Goal: Task Accomplishment & Management: Complete application form

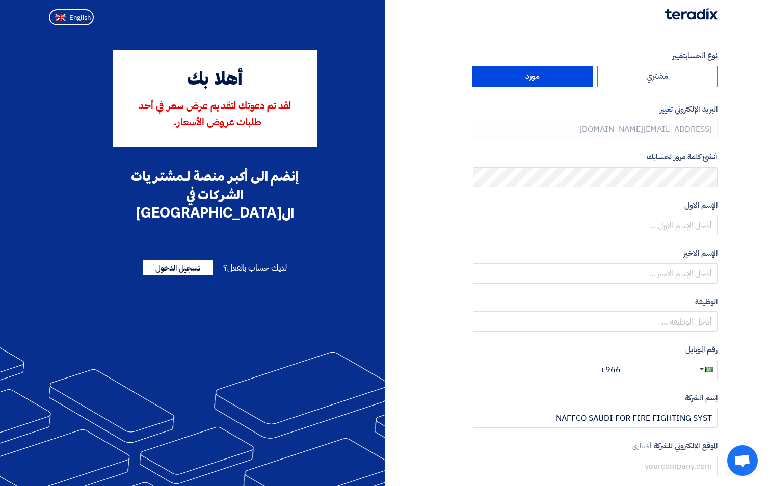
type input "+966 542036284"
click at [520, 74] on label "مورد" at bounding box center [532, 76] width 121 height 21
click at [520, 74] on input "مورد" at bounding box center [533, 76] width 120 height 20
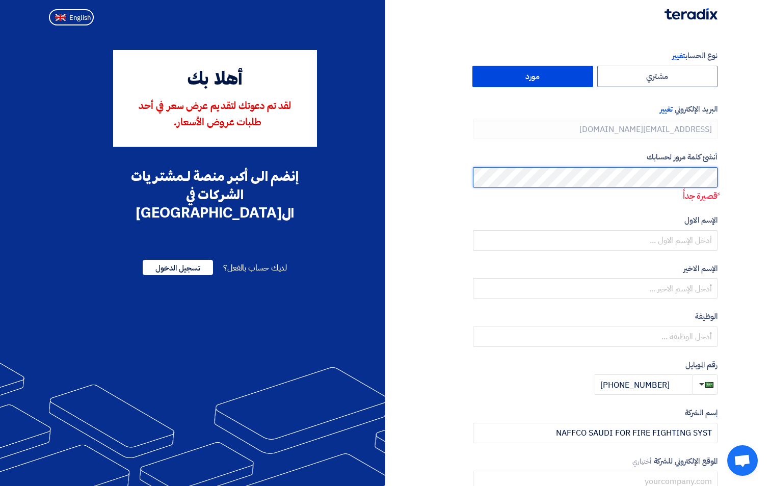
click at [770, 211] on html "نوع الحساب تغيير مشتري مورد البريد الإلكتروني تغيير m.elsawy@naffcoflow.com أنش…" at bounding box center [385, 287] width 770 height 574
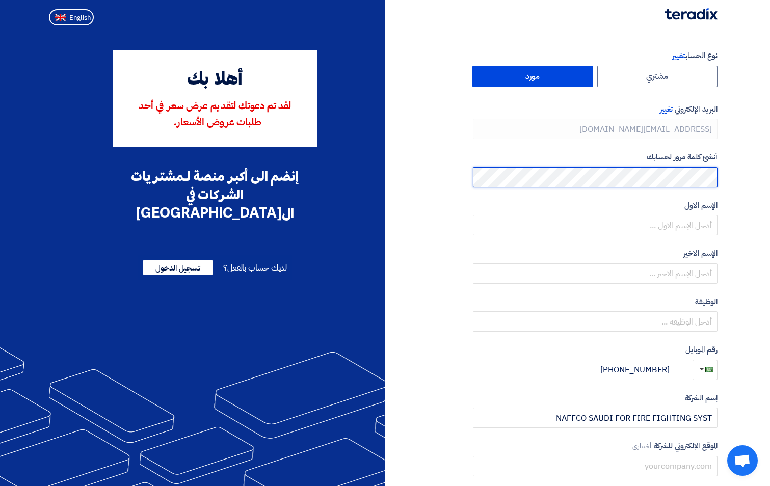
click at [739, 171] on section "نوع الحساب تغيير مشتري مورد البريد الإلكتروني تغيير m.elsawy@naffcoflow.com أنش…" at bounding box center [385, 294] width 770 height 529
click at [730, 177] on section "نوع الحساب تغيير مشتري مورد البريد الإلكتروني تغيير m.elsawy@naffcoflow.com أنش…" at bounding box center [385, 294] width 770 height 529
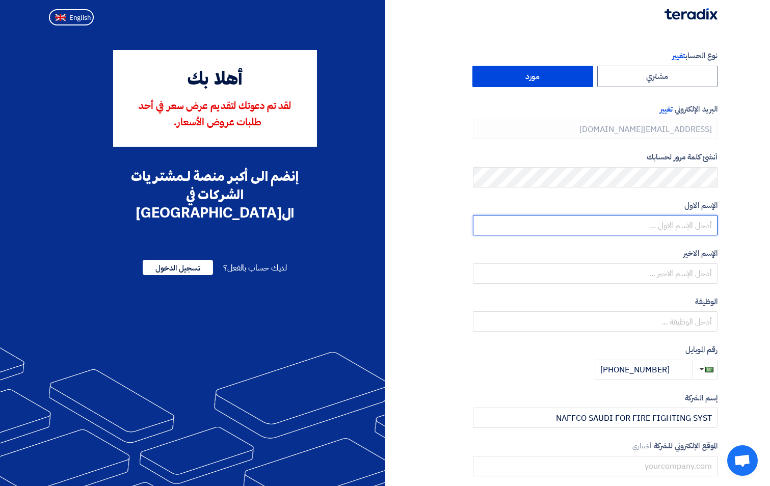
click at [679, 226] on input "text" at bounding box center [595, 225] width 245 height 20
type input "MAHMOUD"
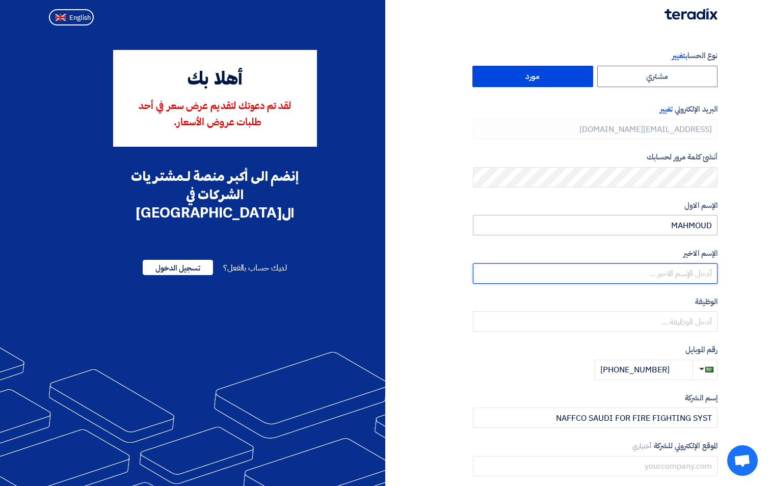
type input "ELSAWY"
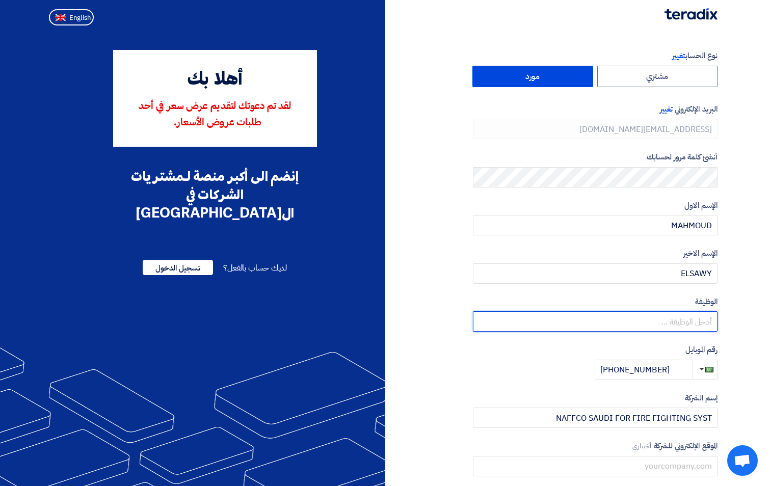
click at [683, 324] on input "text" at bounding box center [595, 321] width 245 height 20
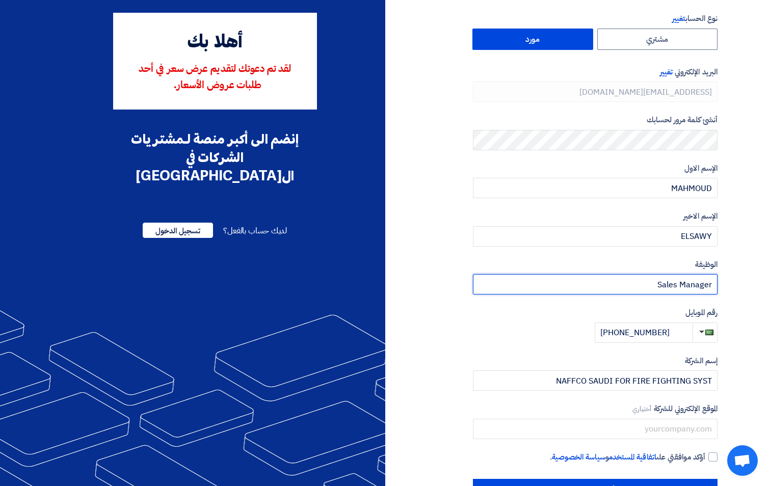
scroll to position [73, 0]
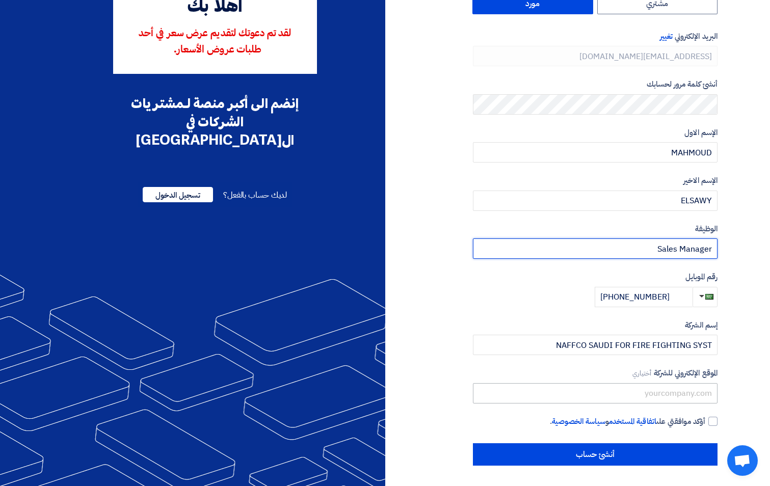
type input "Sales Manager"
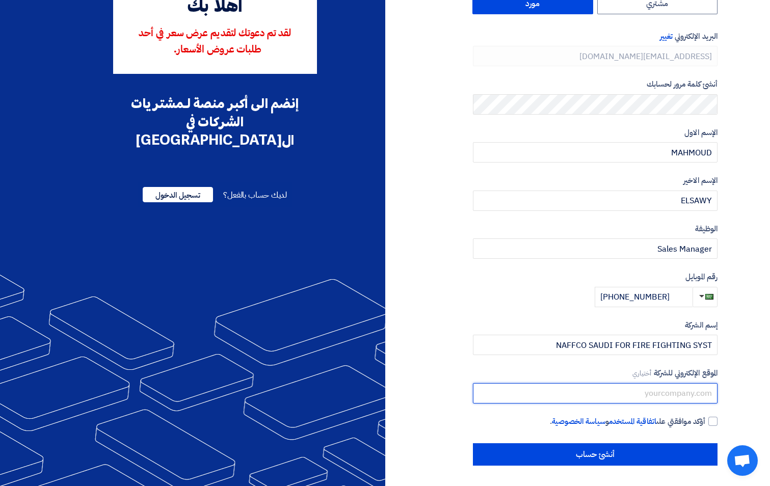
click at [677, 389] on input "text" at bounding box center [595, 393] width 245 height 20
type input "www.naffcoflow.com"
click at [706, 421] on label "أؤكد موافقتي على اتفاقية المستخدم و سياسة الخصوصية ." at bounding box center [595, 422] width 245 height 12
click at [705, 421] on input "أؤكد موافقتي على اتفاقية المستخدم و سياسة الخصوصية ." at bounding box center [583, 426] width 245 height 20
checkbox input "true"
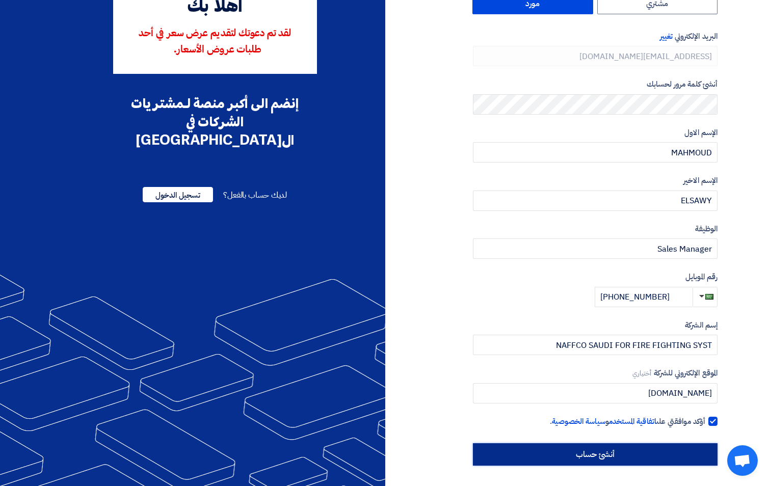
click at [675, 456] on input "أنشئ حساب" at bounding box center [595, 454] width 245 height 22
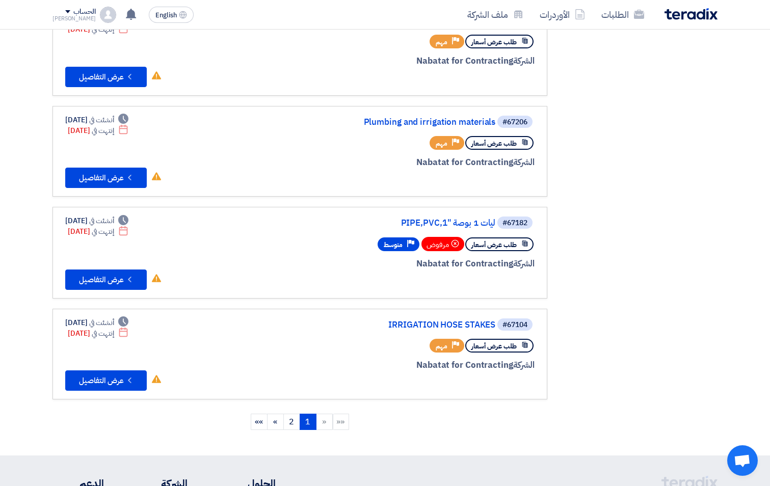
scroll to position [727, 0]
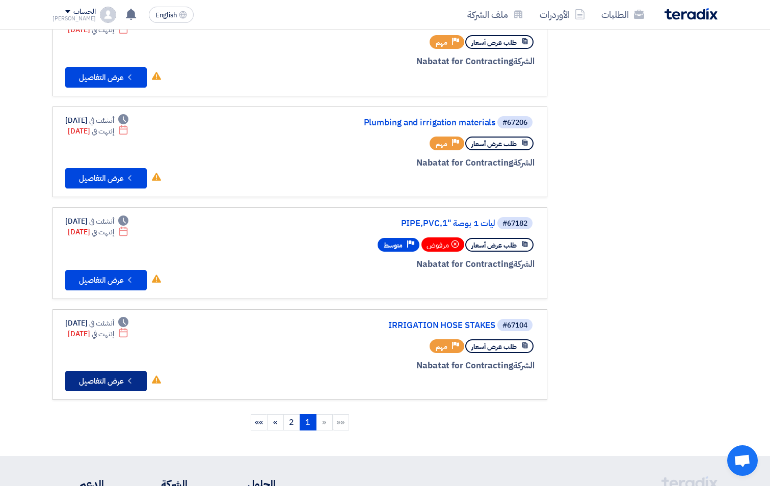
click at [115, 387] on button "Check details عرض التفاصيل" at bounding box center [106, 381] width 82 height 20
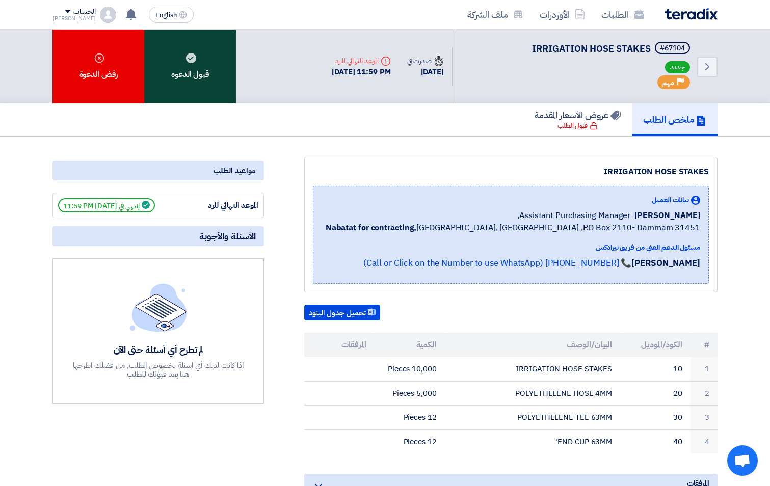
click at [194, 78] on div "قبول الدعوه" at bounding box center [190, 67] width 92 height 74
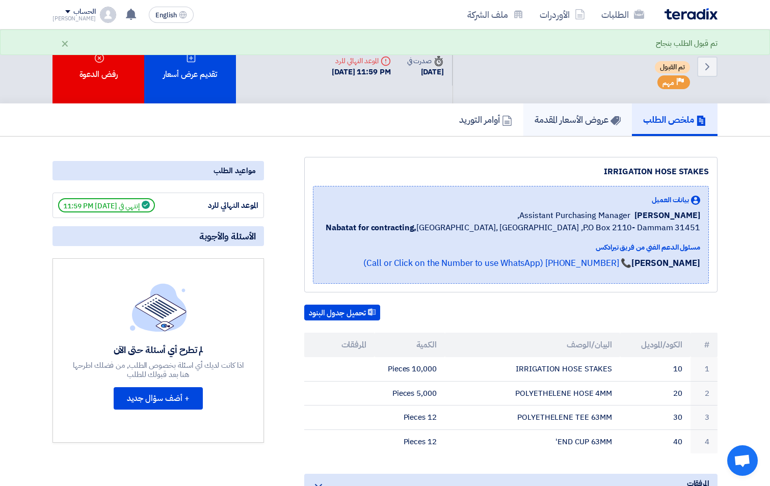
click at [583, 116] on h5 "عروض الأسعار المقدمة" at bounding box center [577, 120] width 86 height 12
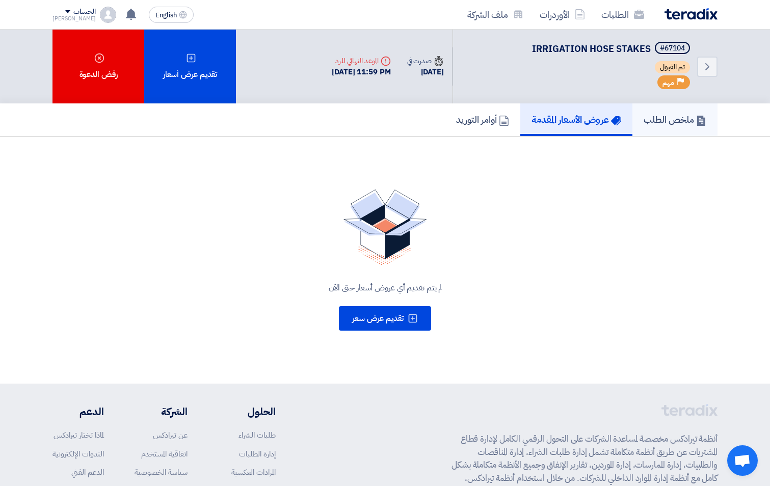
click at [662, 115] on h5 "ملخص الطلب" at bounding box center [675, 120] width 63 height 12
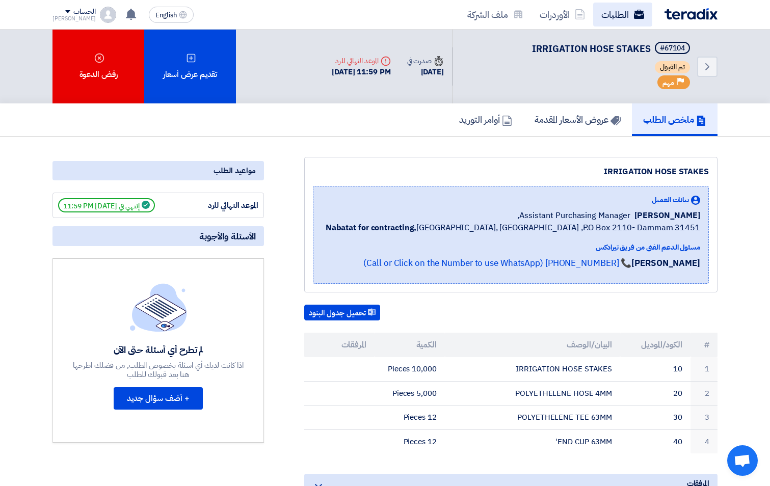
click at [607, 15] on link "الطلبات" at bounding box center [622, 15] width 59 height 24
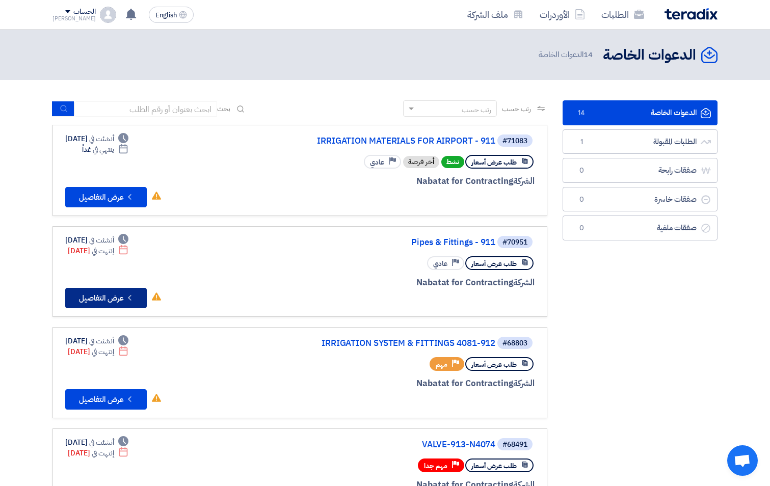
click at [127, 293] on icon "Check details" at bounding box center [130, 298] width 10 height 10
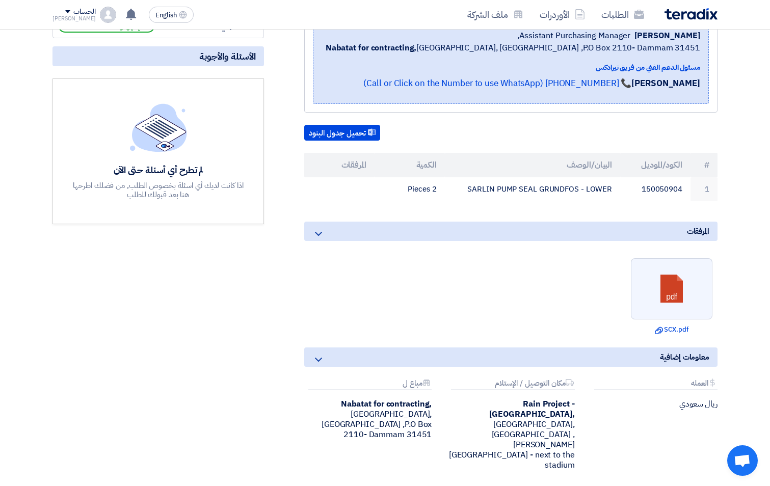
scroll to position [204, 0]
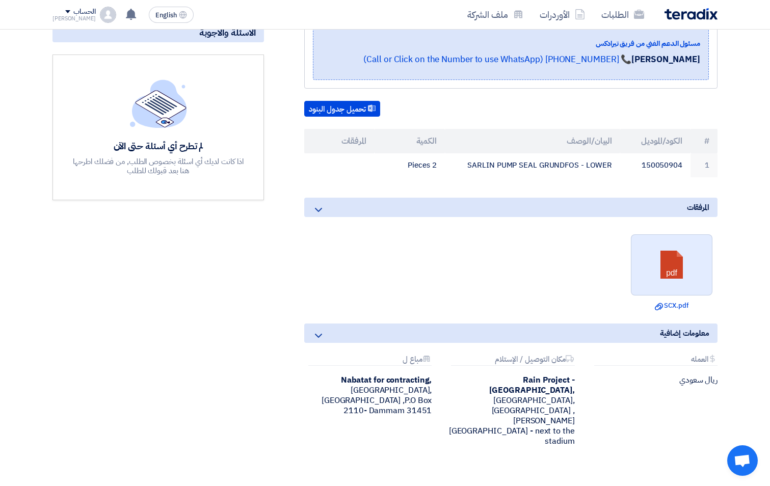
click at [668, 283] on link at bounding box center [672, 265] width 82 height 61
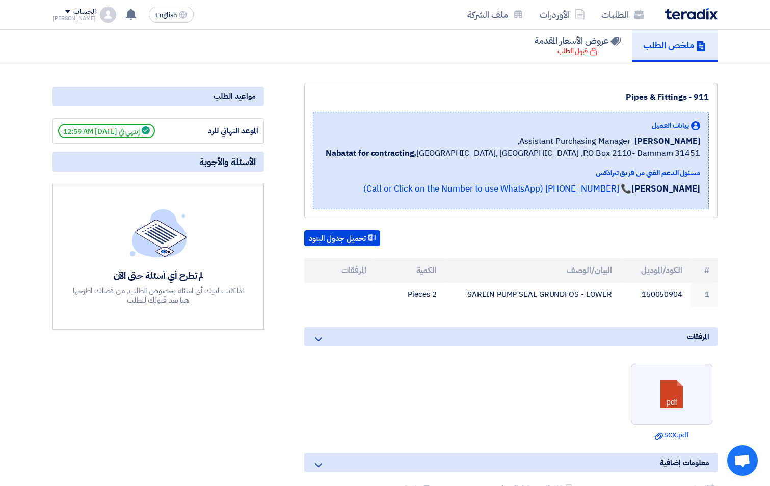
scroll to position [0, 0]
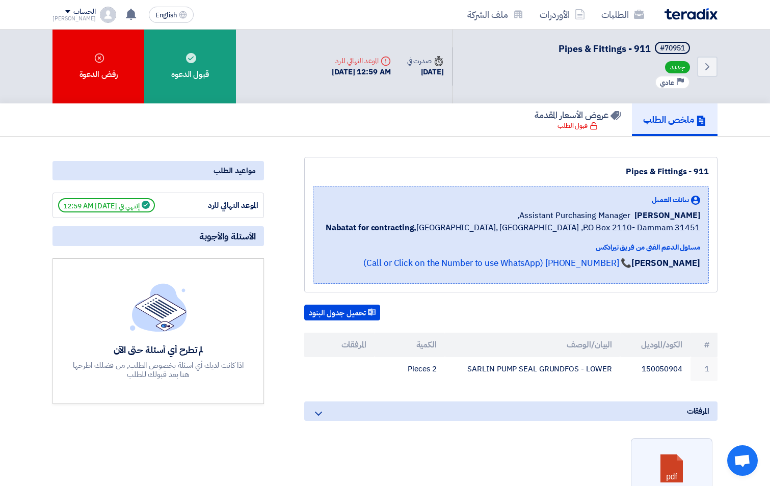
click at [666, 127] on link "ملخص الطلب" at bounding box center [675, 119] width 86 height 33
click at [590, 122] on icon at bounding box center [594, 126] width 8 height 8
click at [706, 65] on icon "Back" at bounding box center [707, 67] width 12 height 12
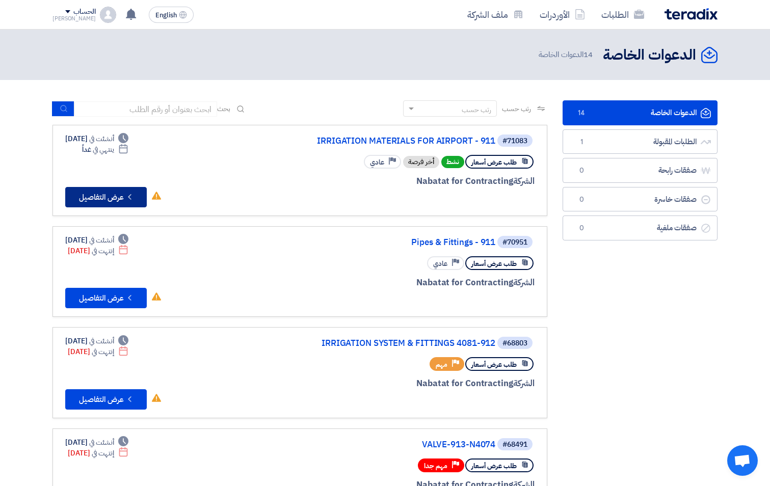
click at [99, 200] on button "Check details عرض التفاصيل" at bounding box center [106, 197] width 82 height 20
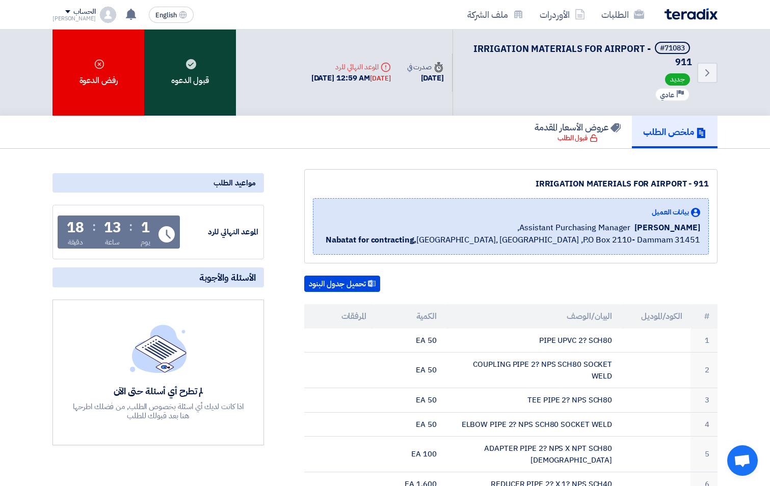
click at [211, 75] on div "قبول الدعوه" at bounding box center [190, 73] width 92 height 86
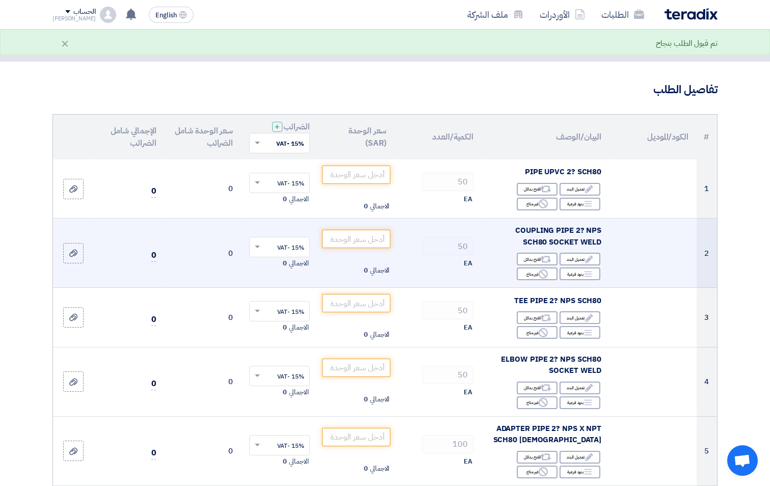
scroll to position [51, 0]
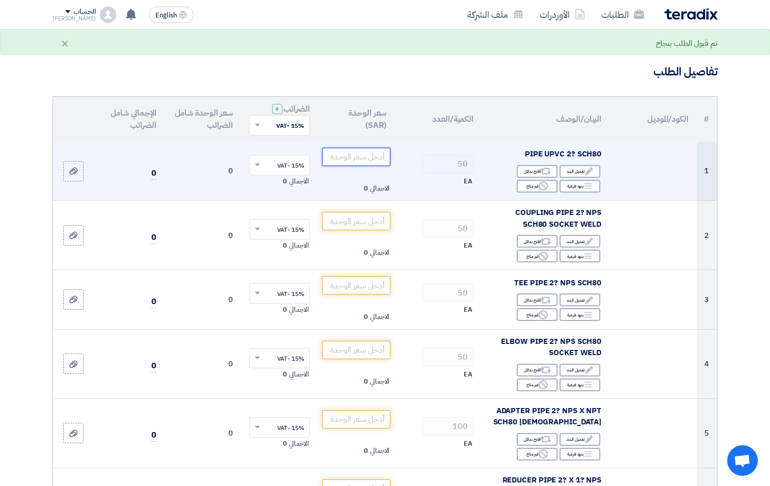
click at [351, 160] on input "number" at bounding box center [356, 157] width 69 height 18
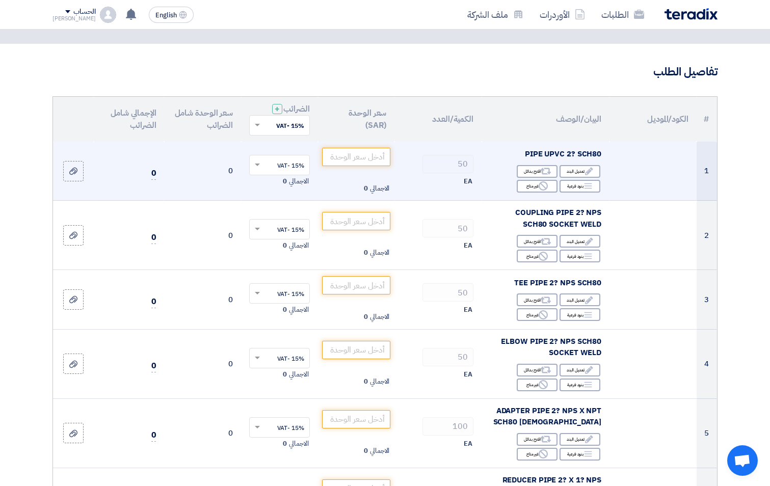
click at [280, 170] on input "text" at bounding box center [285, 165] width 40 height 17
click at [547, 186] on use at bounding box center [543, 185] width 9 height 9
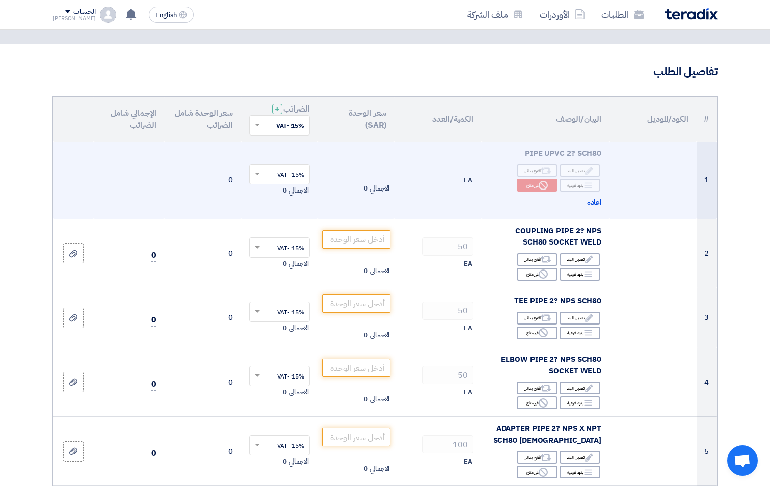
click at [448, 202] on td "EA" at bounding box center [437, 180] width 87 height 77
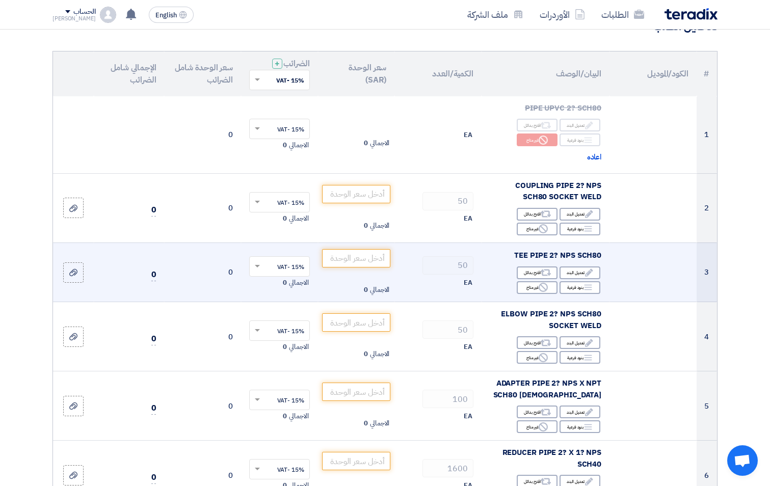
scroll to position [153, 0]
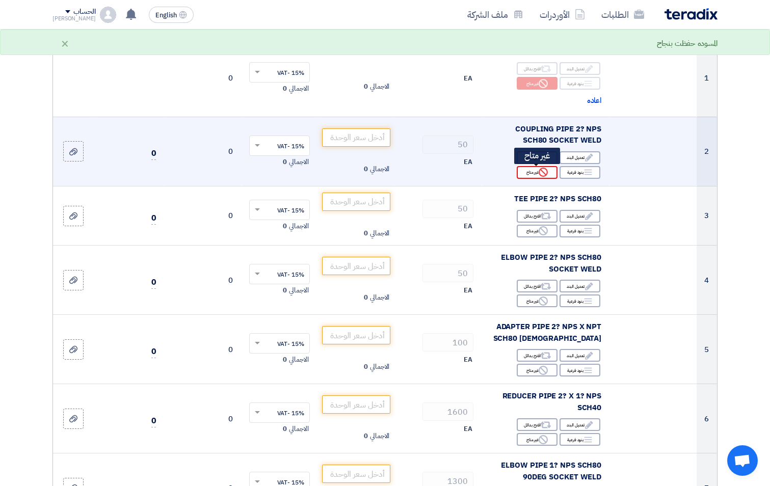
click at [541, 176] on use at bounding box center [543, 172] width 9 height 9
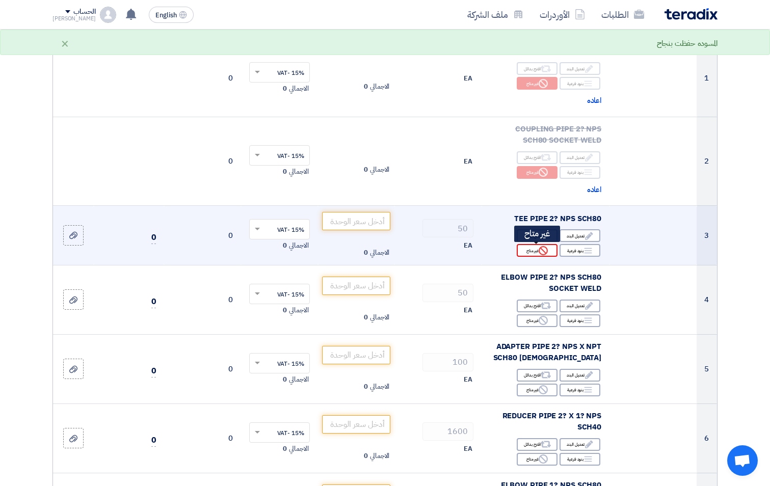
click at [540, 250] on icon "Reject" at bounding box center [543, 250] width 9 height 9
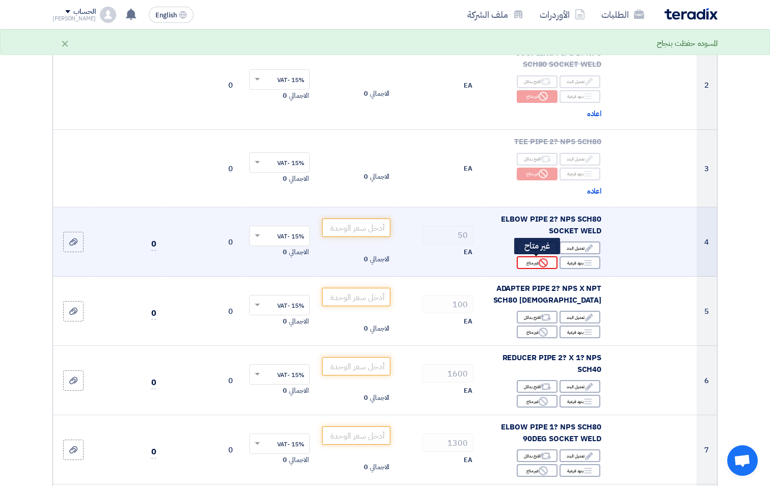
scroll to position [255, 0]
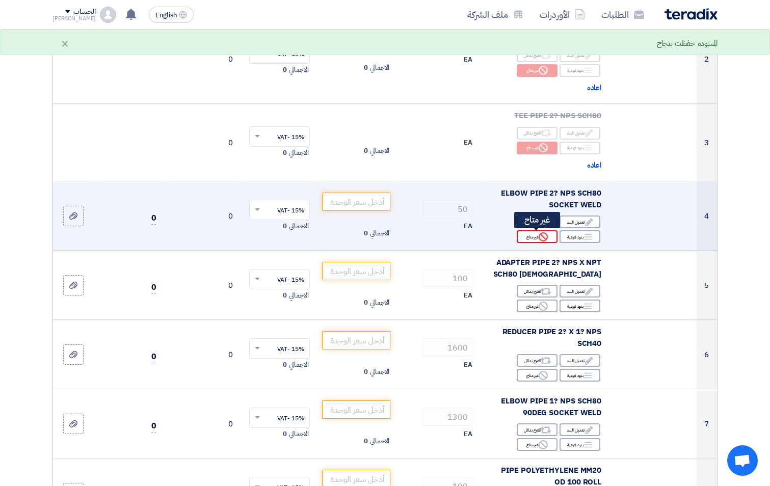
click at [539, 236] on use at bounding box center [543, 236] width 9 height 9
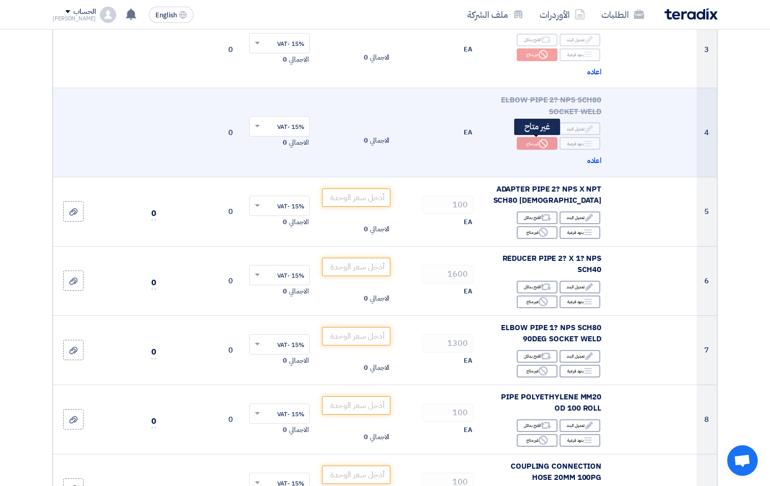
scroll to position [357, 0]
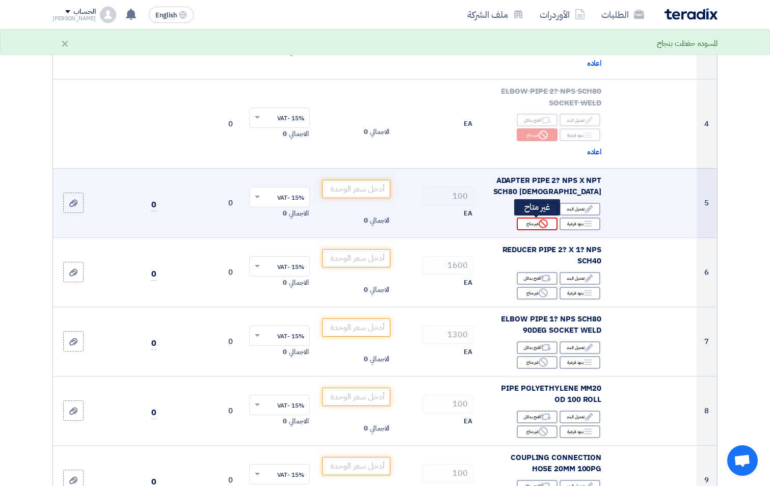
click at [538, 220] on div "Reject غير متاح" at bounding box center [537, 224] width 41 height 13
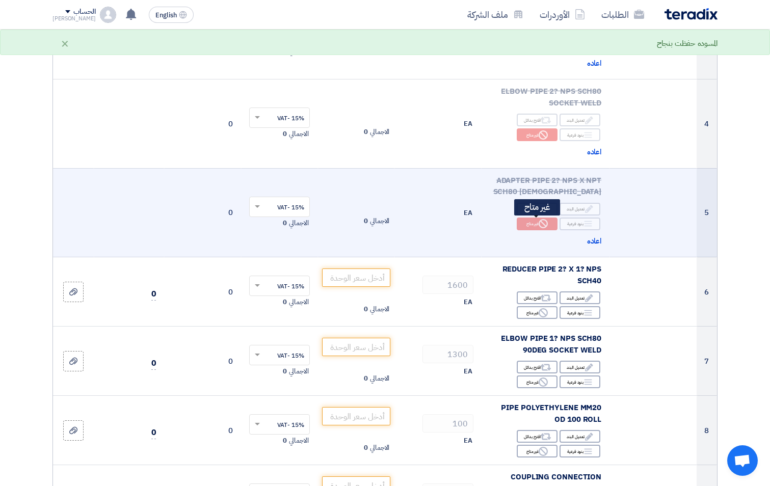
scroll to position [459, 0]
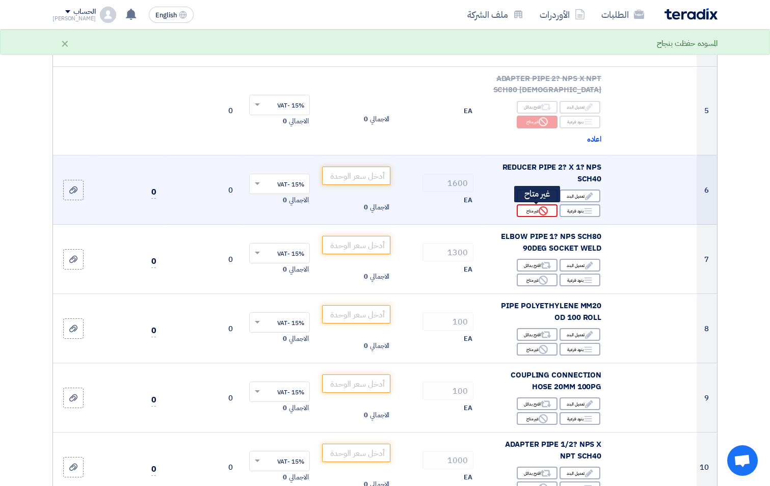
click at [540, 214] on icon "Reject" at bounding box center [543, 210] width 9 height 9
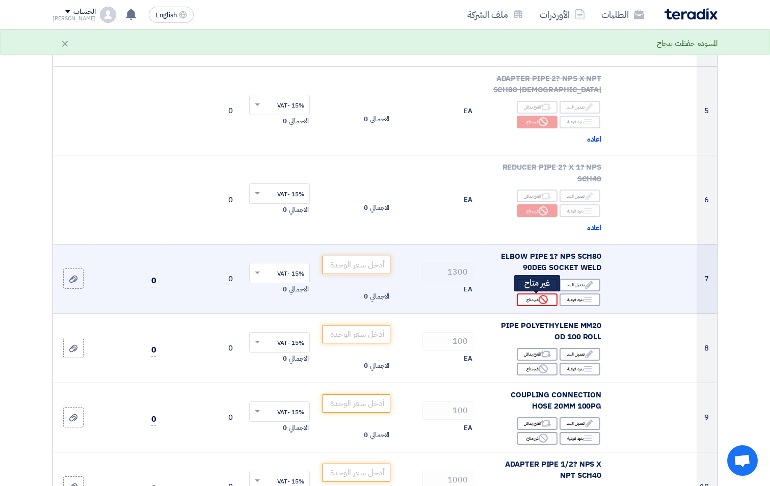
click at [536, 297] on div "Reject غير متاح" at bounding box center [537, 299] width 41 height 13
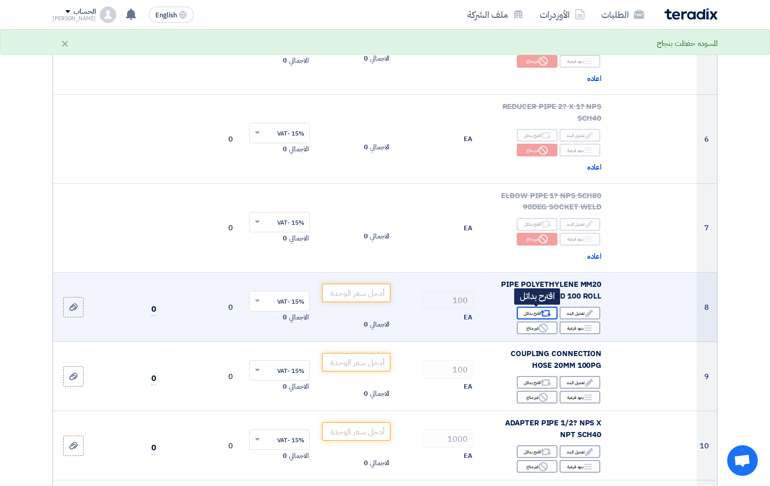
scroll to position [560, 0]
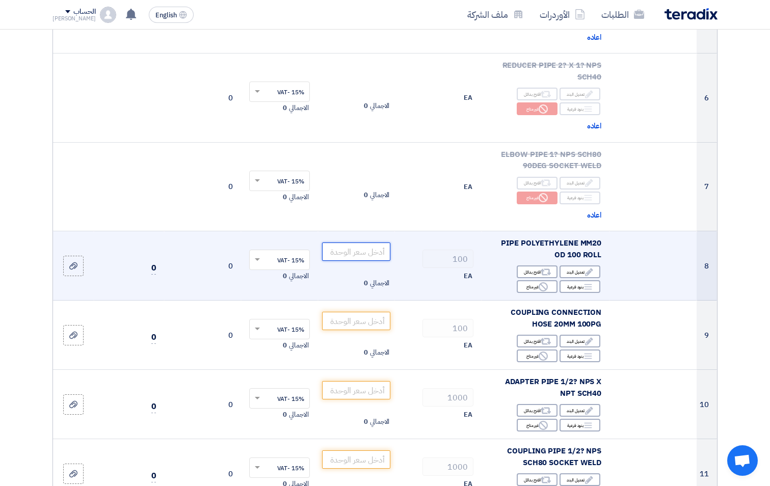
click at [370, 250] on input "number" at bounding box center [356, 252] width 69 height 18
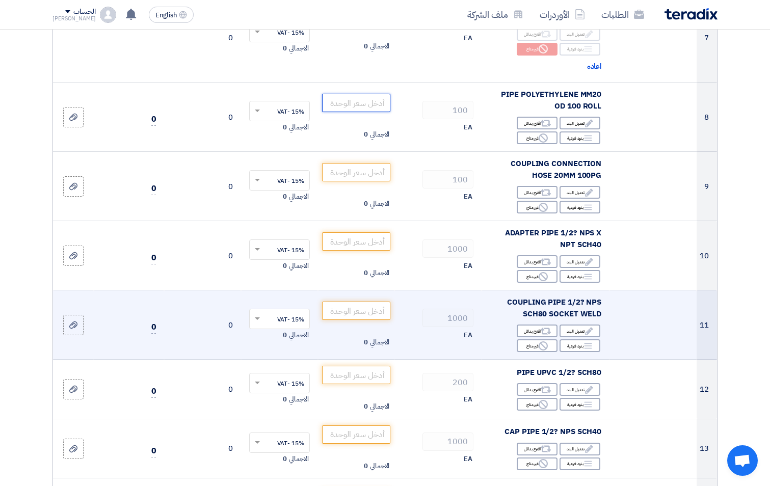
scroll to position [713, 0]
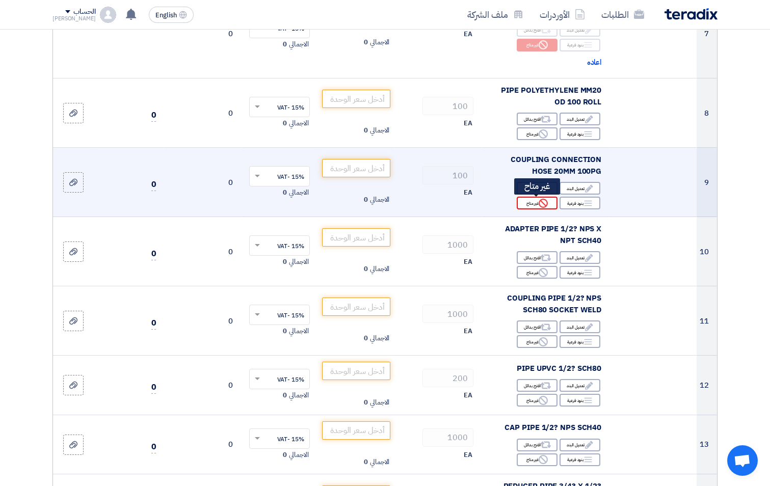
click at [547, 202] on use at bounding box center [543, 203] width 9 height 9
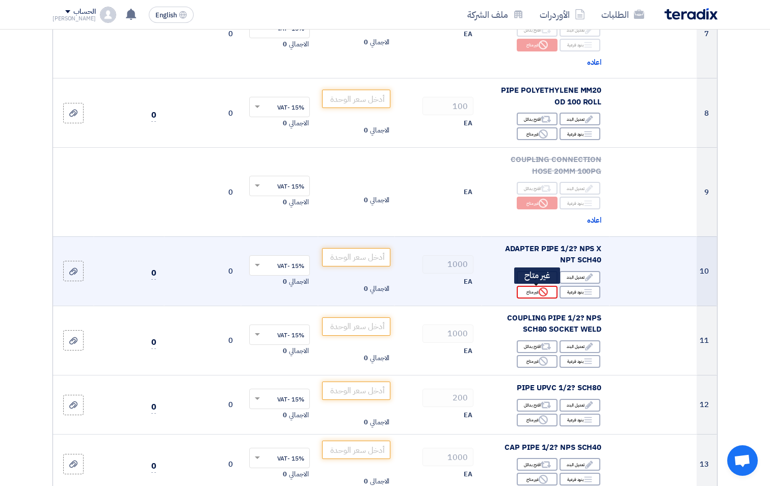
click at [546, 291] on icon "Reject" at bounding box center [543, 291] width 9 height 9
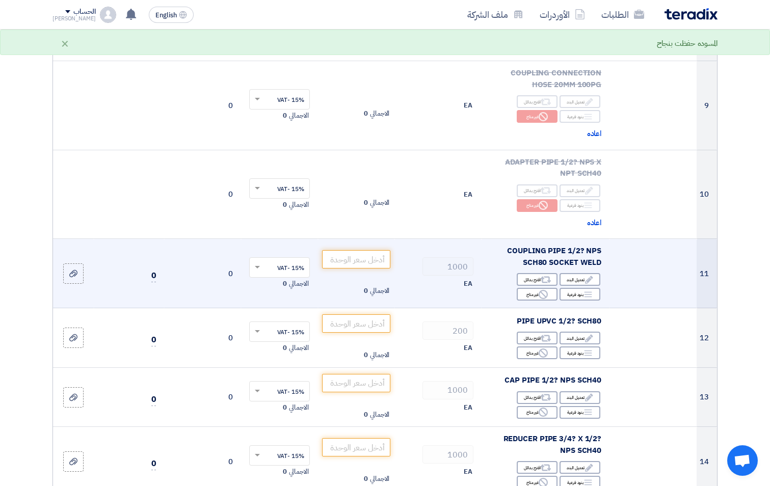
scroll to position [815, 0]
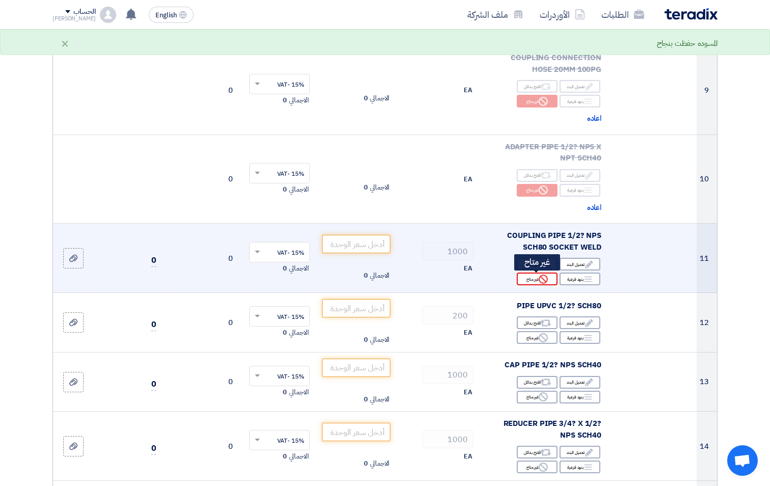
click at [547, 285] on div "Reject غير متاح" at bounding box center [537, 279] width 41 height 13
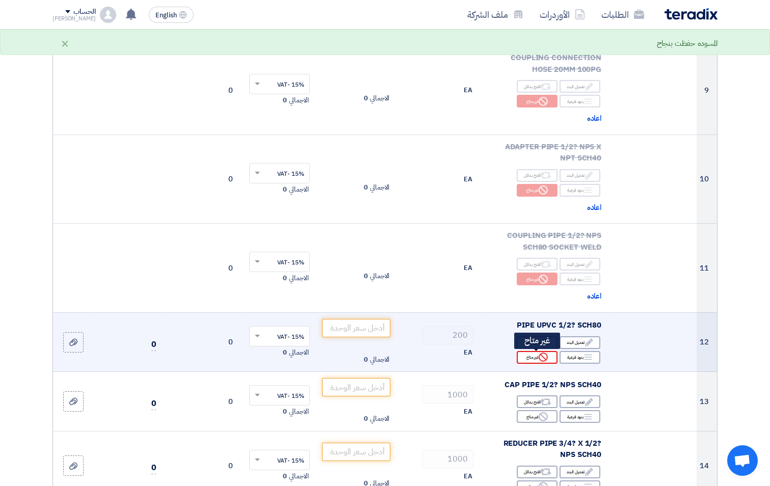
click at [542, 355] on icon "Reject" at bounding box center [543, 357] width 9 height 9
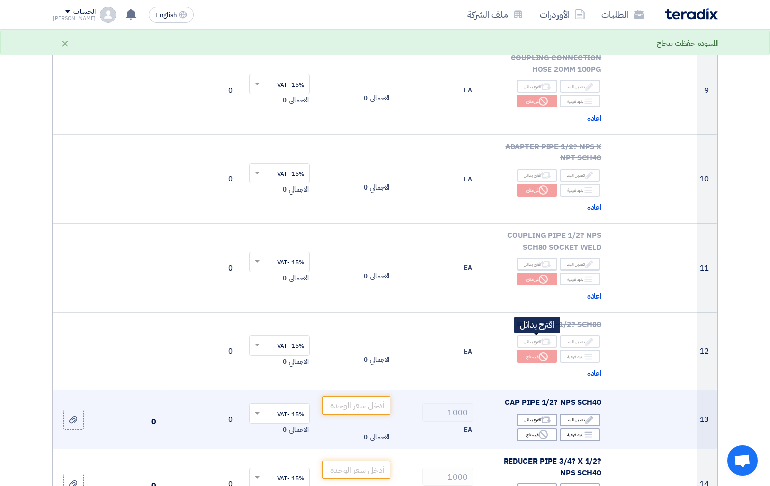
scroll to position [968, 0]
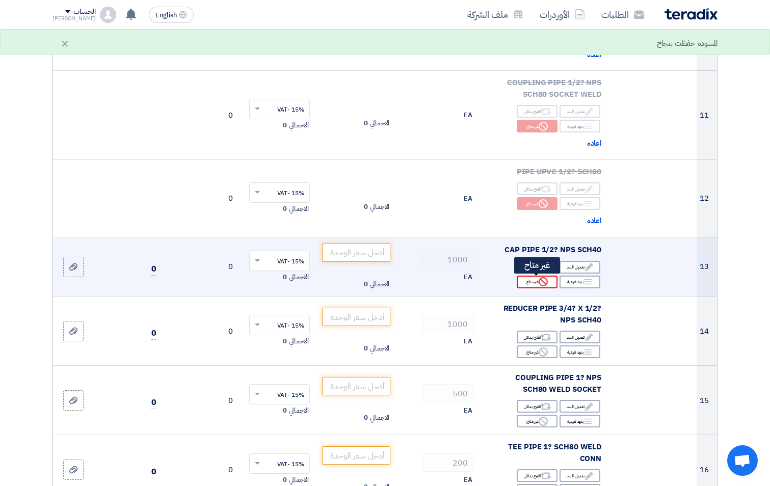
click at [543, 283] on icon "Reject" at bounding box center [543, 281] width 9 height 9
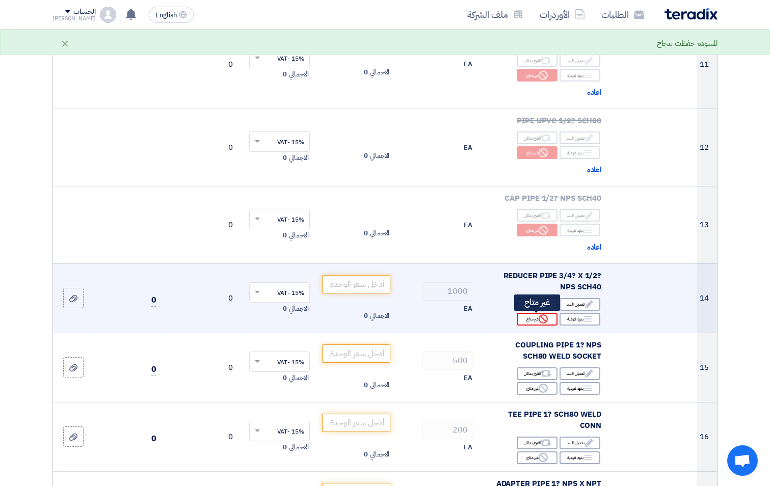
click at [544, 319] on use at bounding box center [543, 318] width 9 height 9
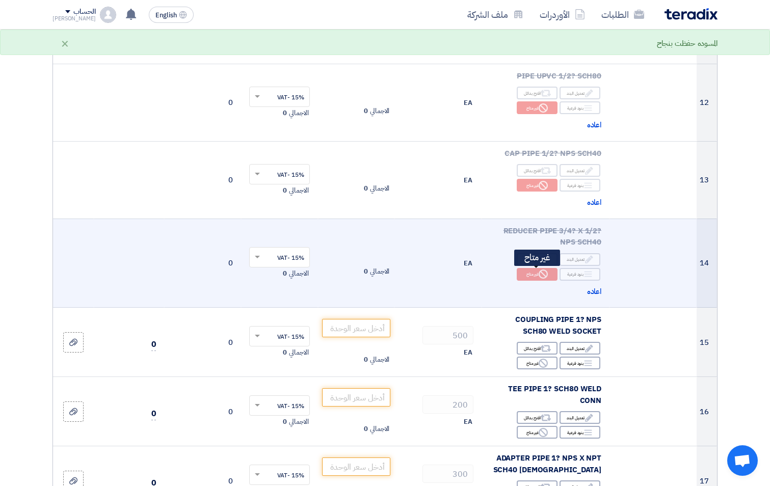
scroll to position [1121, 0]
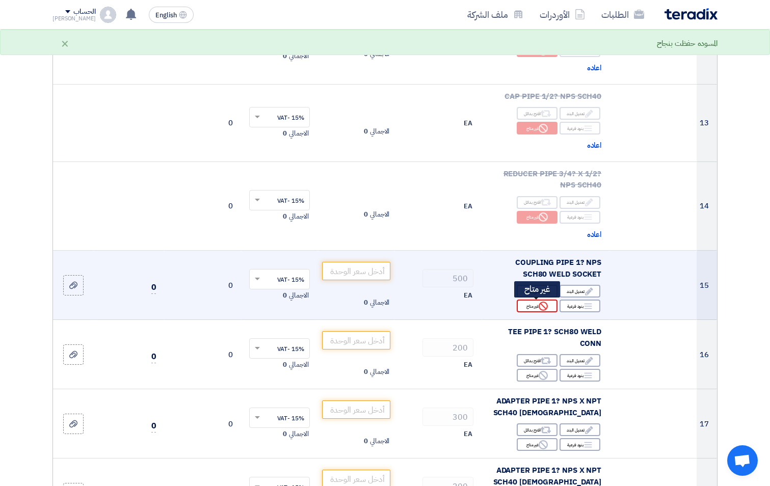
click at [544, 308] on icon "Reject" at bounding box center [543, 306] width 9 height 9
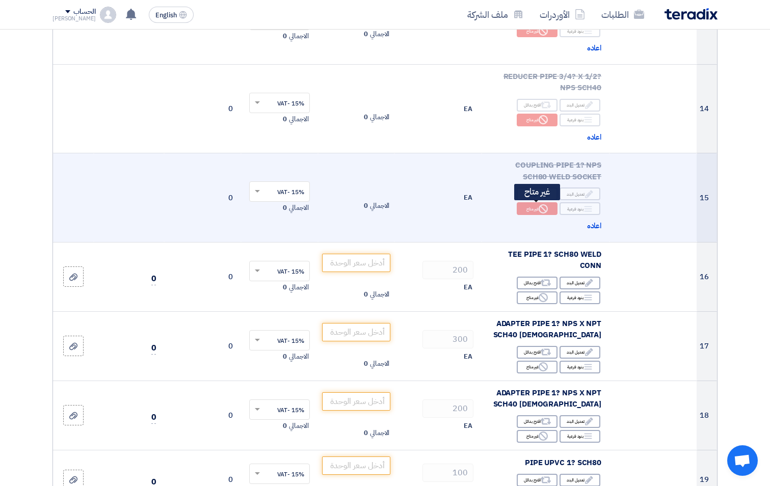
scroll to position [1223, 0]
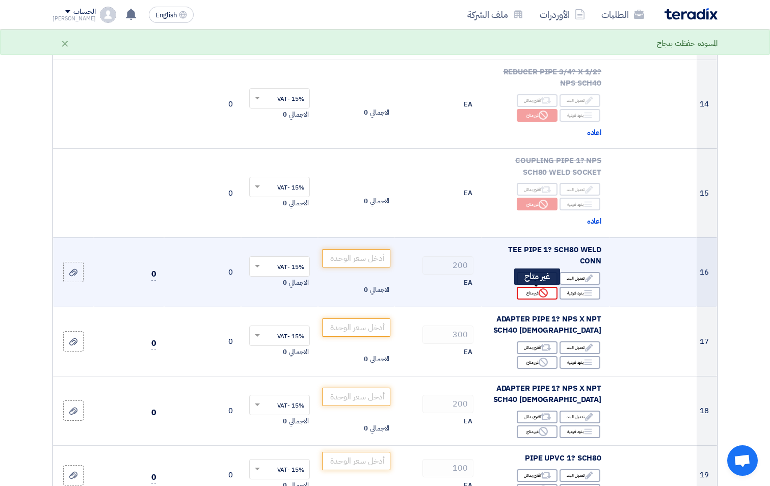
click at [548, 297] on icon "Reject" at bounding box center [543, 292] width 9 height 9
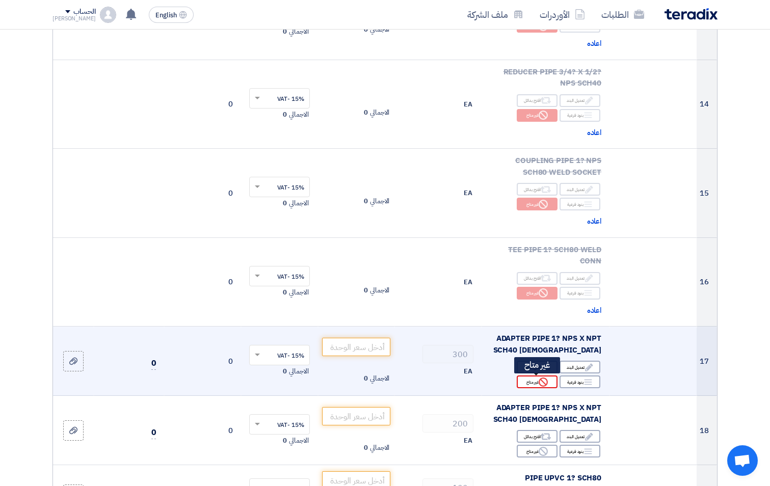
click at [539, 380] on icon "Reject" at bounding box center [543, 382] width 9 height 9
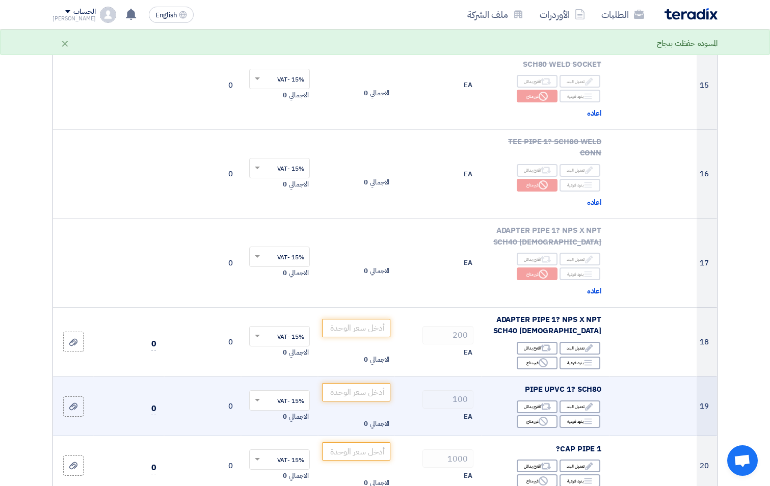
scroll to position [1376, 0]
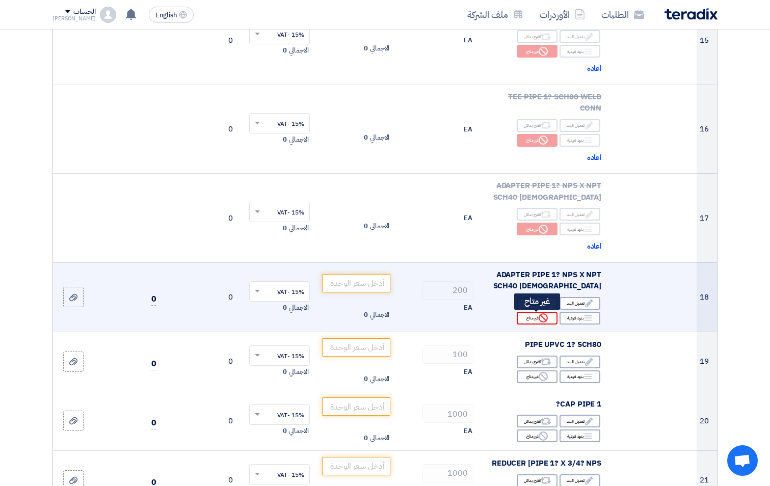
click at [547, 322] on icon "Reject" at bounding box center [543, 317] width 9 height 9
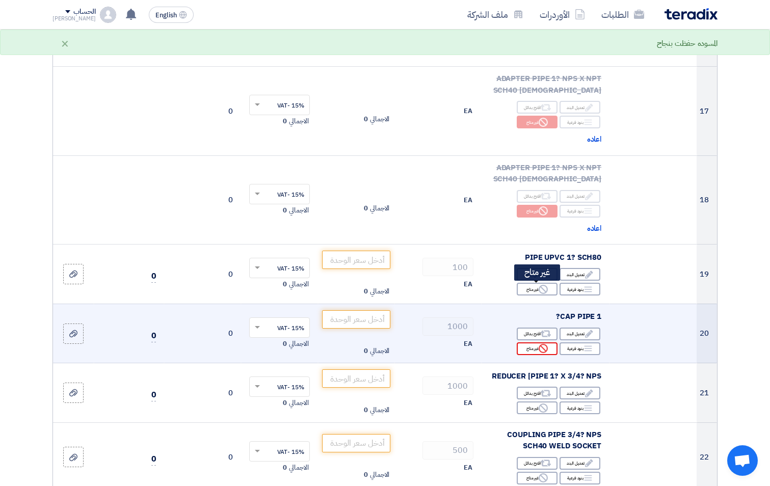
scroll to position [1529, 0]
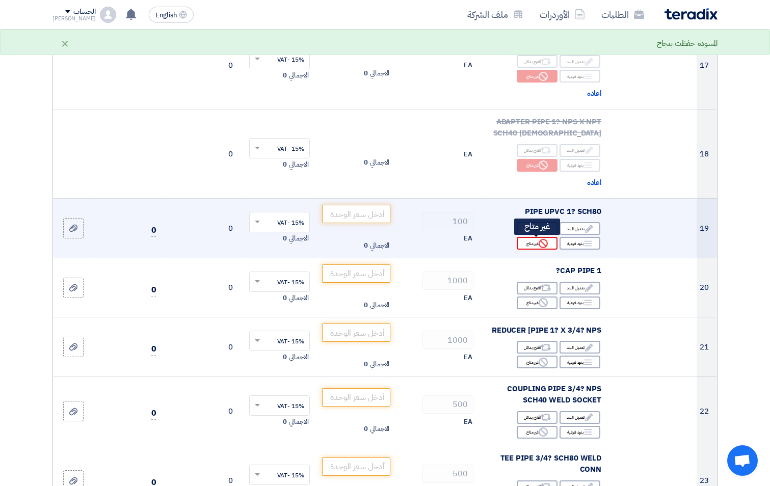
click at [547, 246] on use at bounding box center [543, 243] width 9 height 9
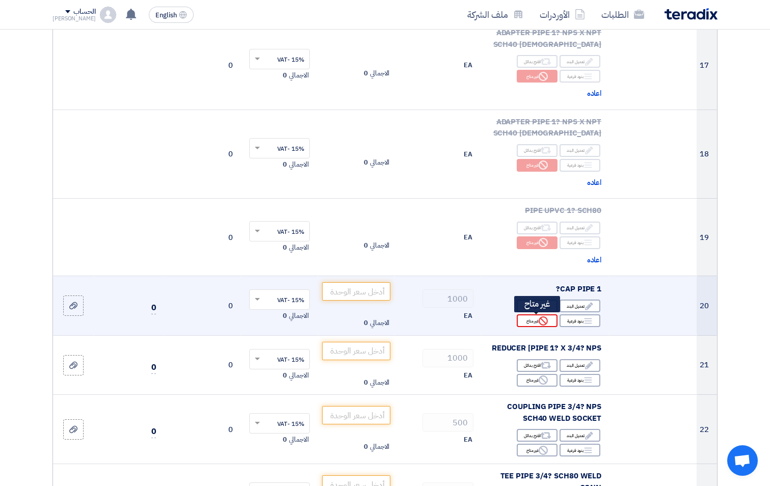
click at [543, 323] on icon "Reject" at bounding box center [543, 320] width 9 height 9
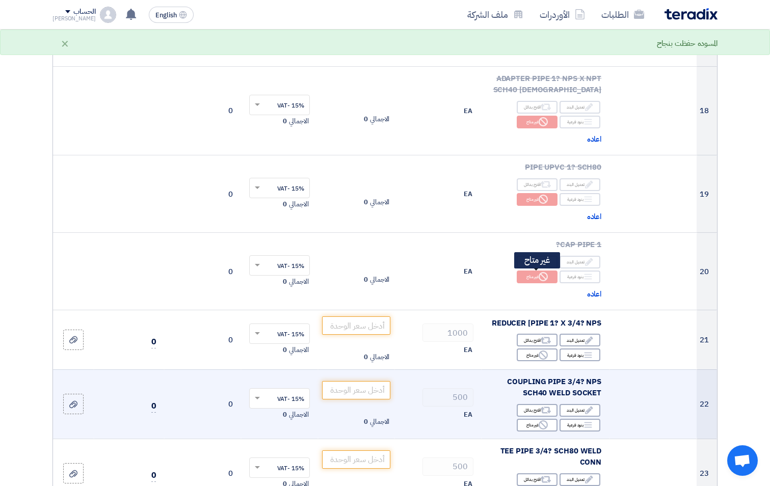
scroll to position [1630, 0]
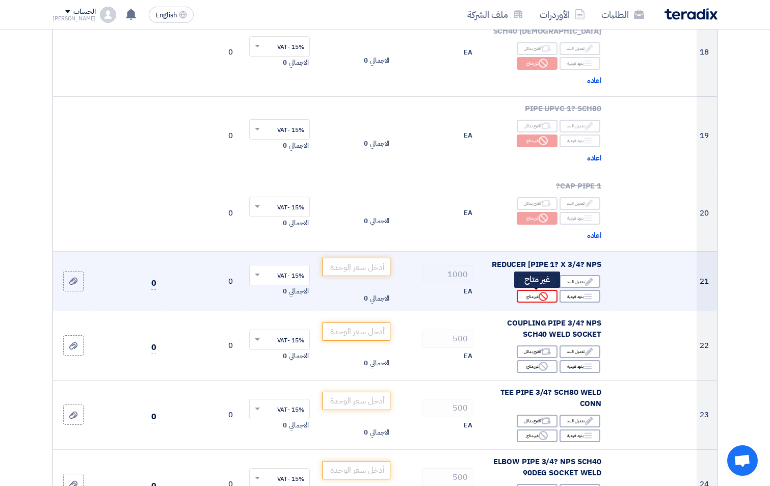
click at [545, 299] on icon "Reject" at bounding box center [543, 296] width 9 height 9
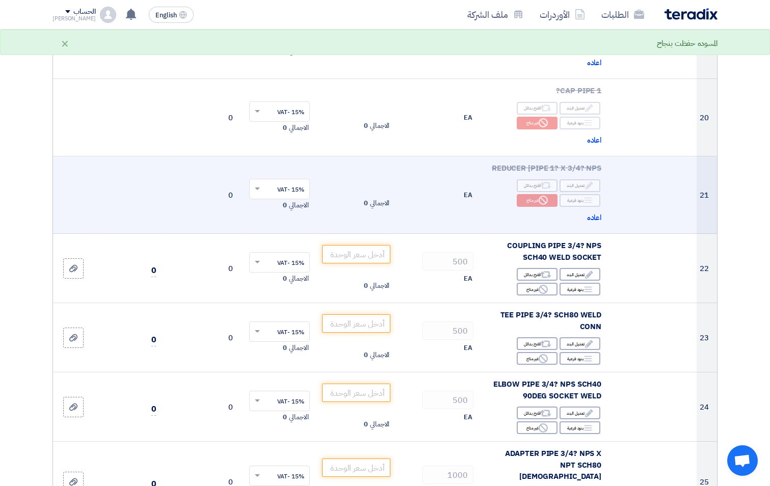
scroll to position [1732, 0]
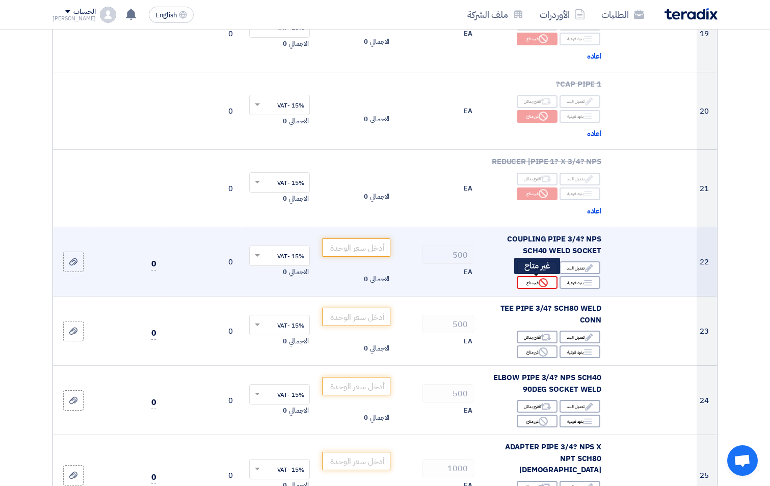
click at [549, 286] on div "Reject غير متاح" at bounding box center [537, 282] width 41 height 13
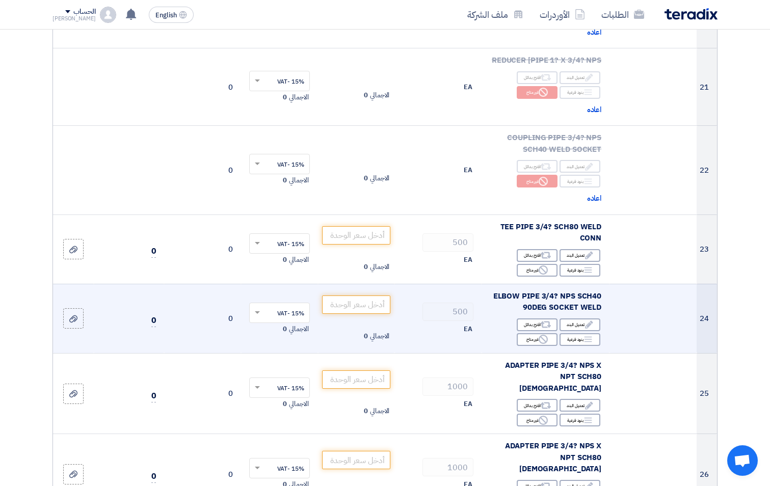
scroll to position [1834, 0]
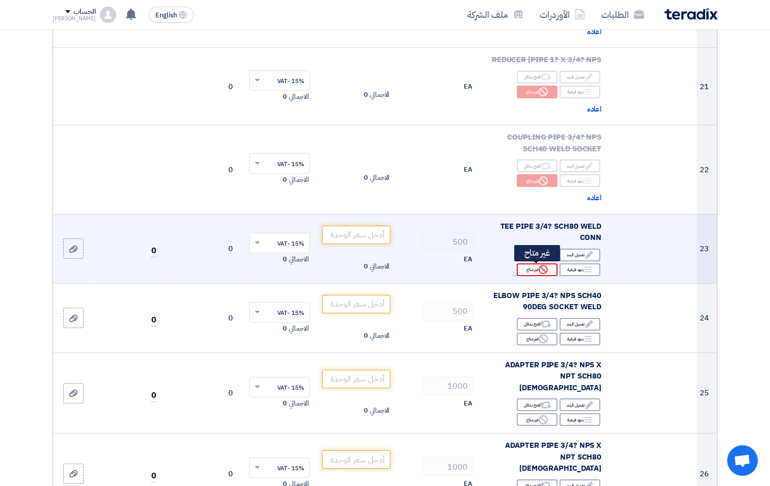
click at [543, 273] on icon "Reject" at bounding box center [543, 269] width 9 height 9
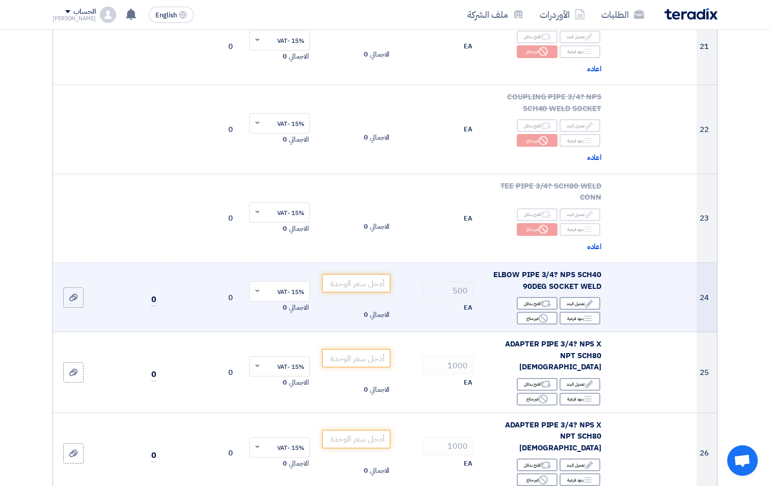
scroll to position [1885, 0]
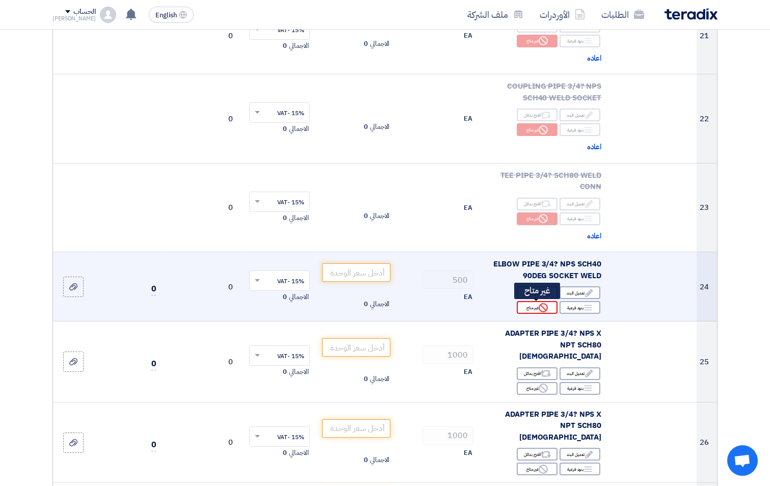
click at [542, 309] on icon "Reject" at bounding box center [543, 307] width 9 height 9
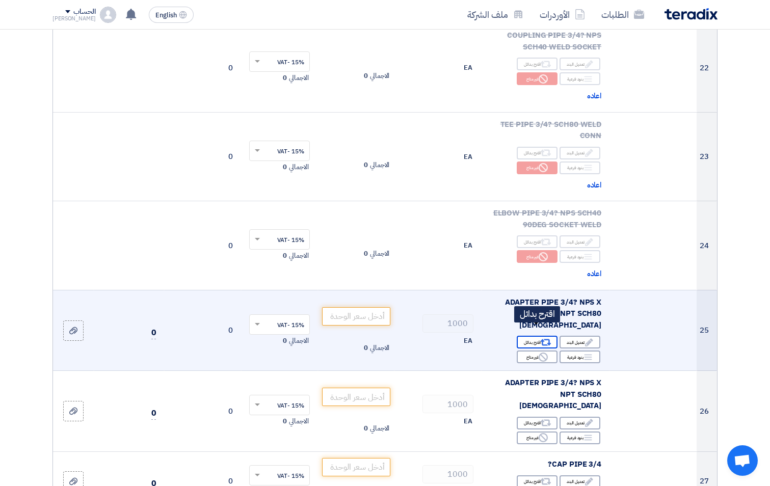
scroll to position [1987, 0]
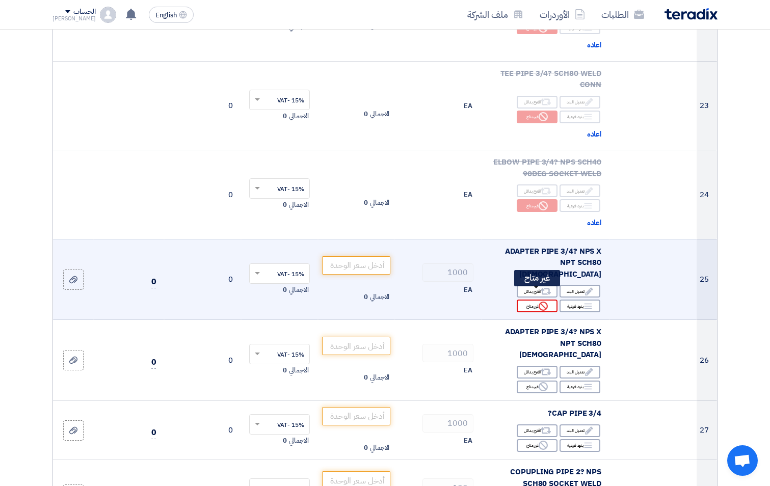
click at [546, 302] on use at bounding box center [543, 306] width 9 height 9
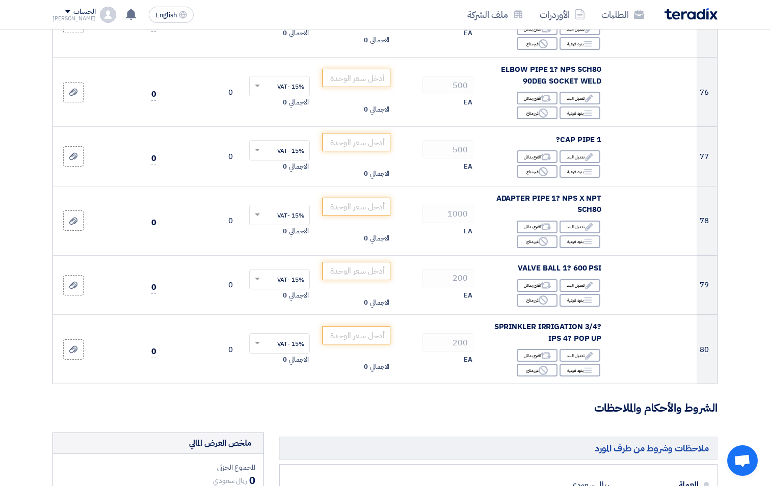
scroll to position [5605, 0]
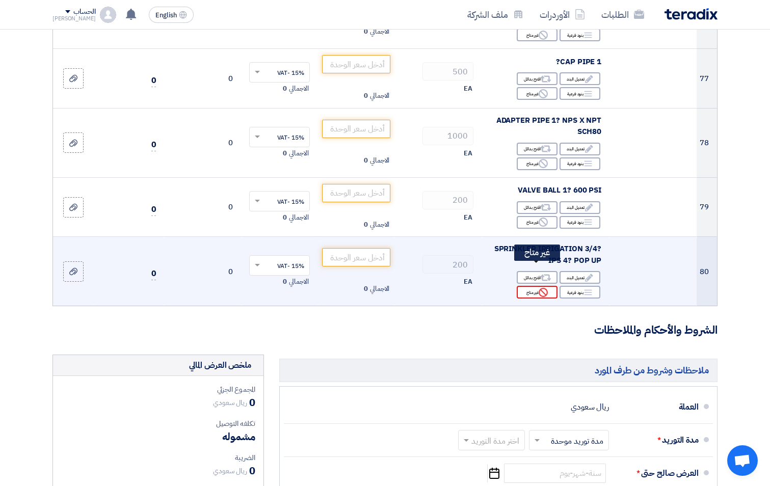
click at [540, 288] on use at bounding box center [543, 292] width 9 height 9
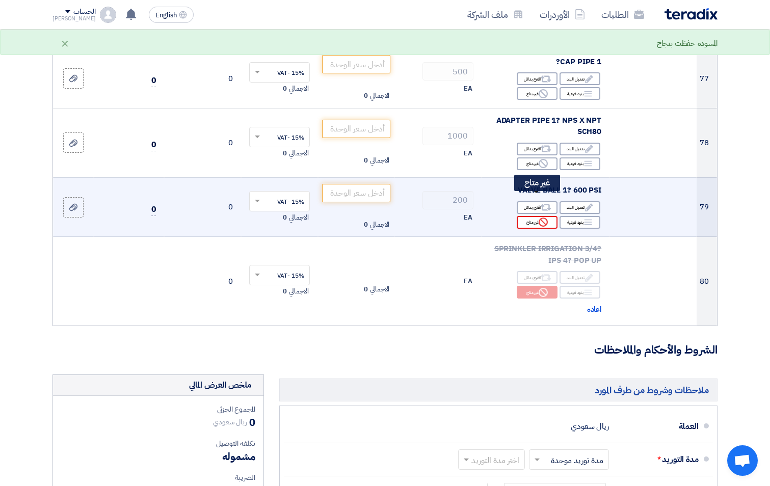
click at [546, 218] on use at bounding box center [543, 222] width 9 height 9
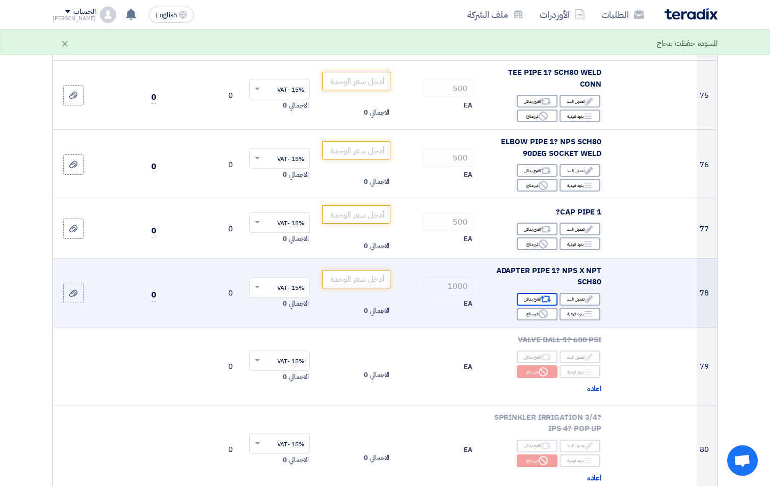
scroll to position [5452, 0]
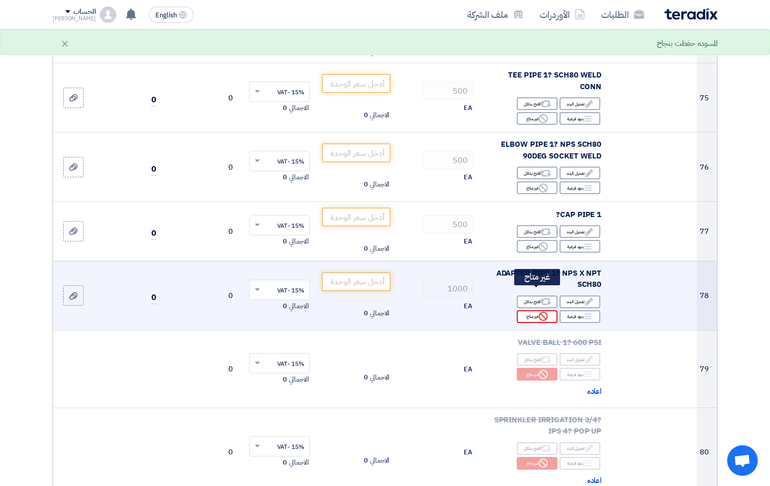
click at [532, 310] on div "Reject غير متاح" at bounding box center [537, 316] width 41 height 13
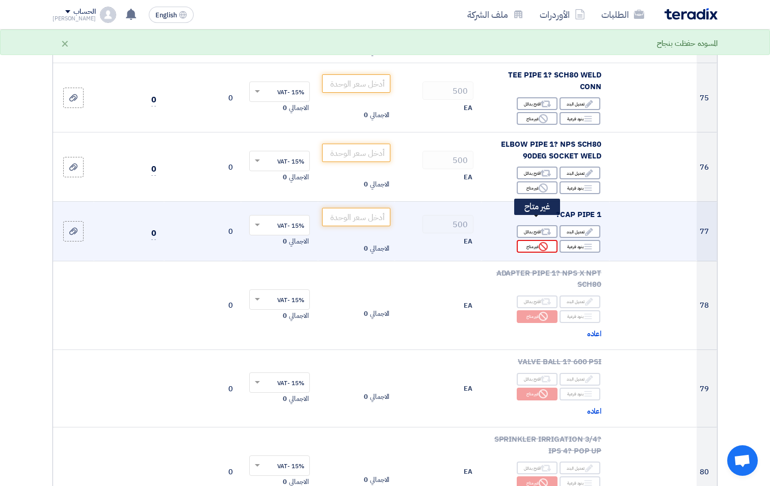
click at [532, 240] on div "Reject غير متاح" at bounding box center [537, 246] width 41 height 13
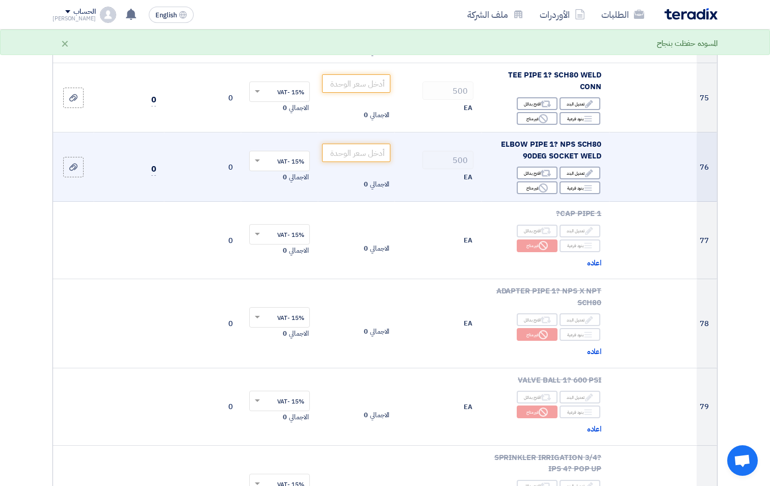
scroll to position [5350, 0]
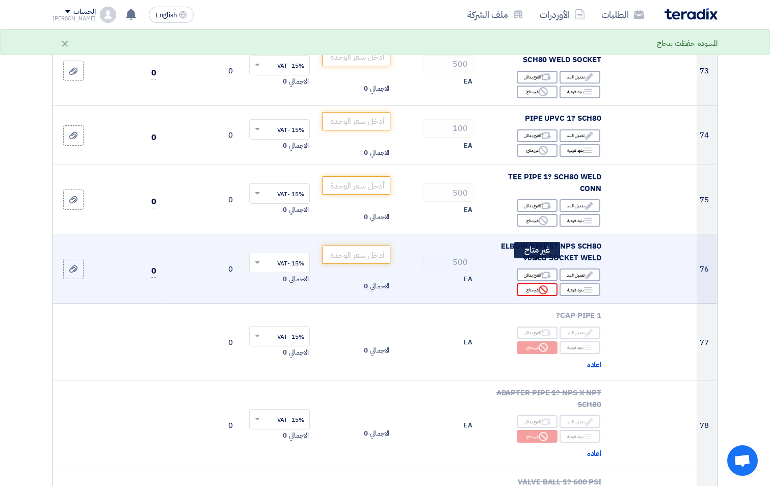
click at [538, 283] on div "Reject غير متاح" at bounding box center [537, 289] width 41 height 13
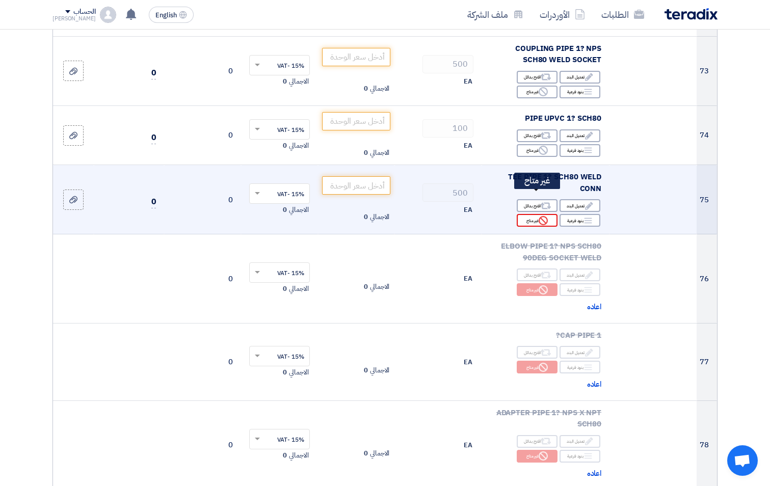
click at [542, 216] on icon "Reject" at bounding box center [543, 220] width 9 height 9
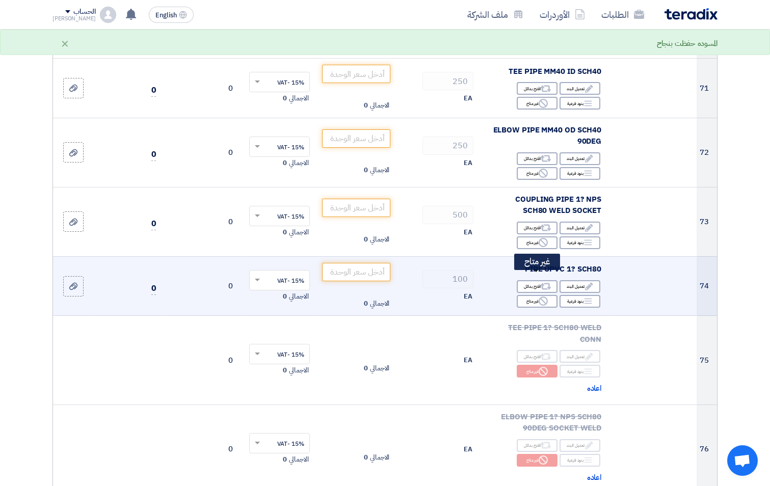
scroll to position [5197, 0]
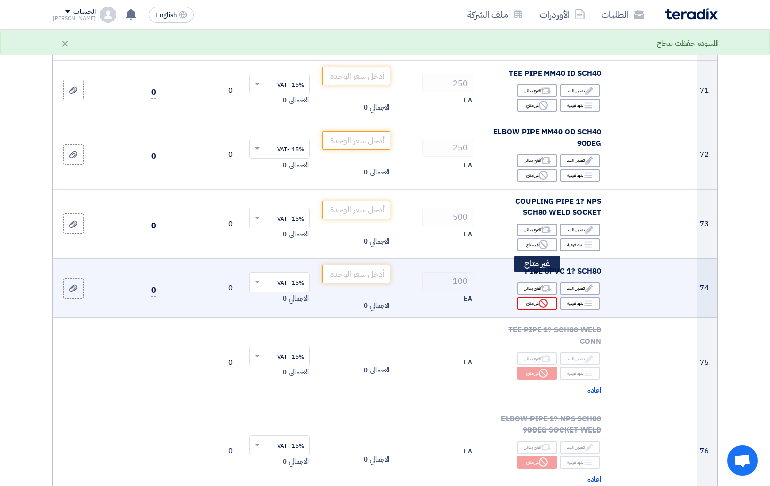
click at [540, 299] on icon "Reject" at bounding box center [543, 303] width 9 height 9
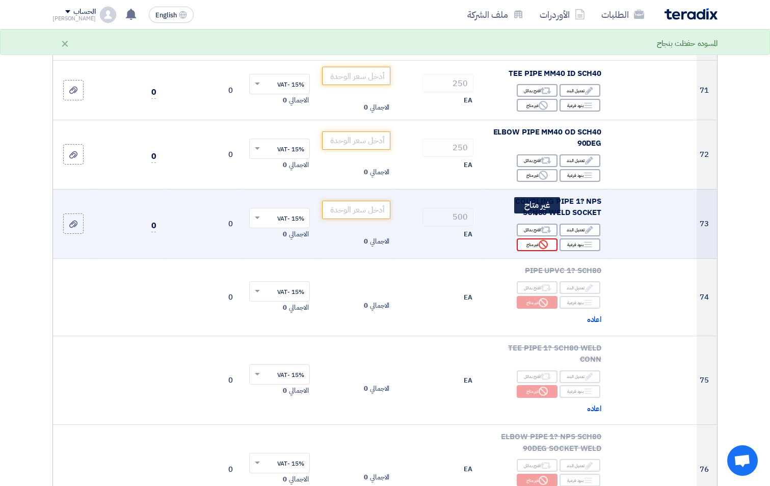
click at [542, 240] on icon "Reject" at bounding box center [543, 244] width 9 height 9
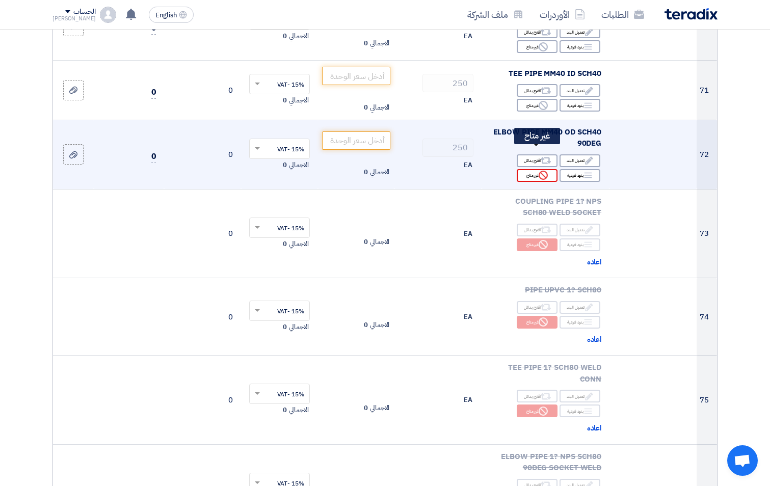
click at [540, 171] on use at bounding box center [543, 175] width 9 height 9
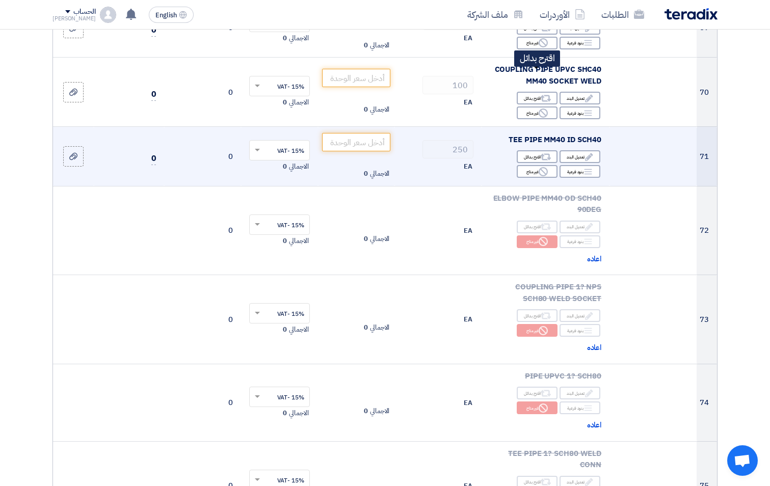
scroll to position [5044, 0]
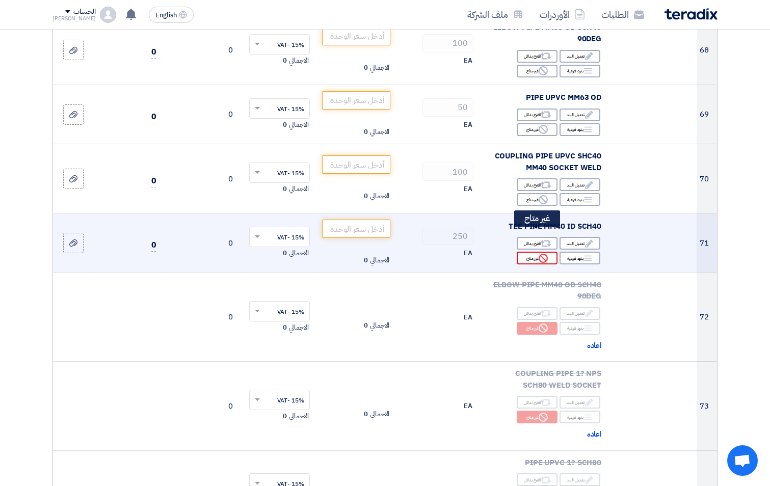
click at [539, 254] on use at bounding box center [543, 258] width 9 height 9
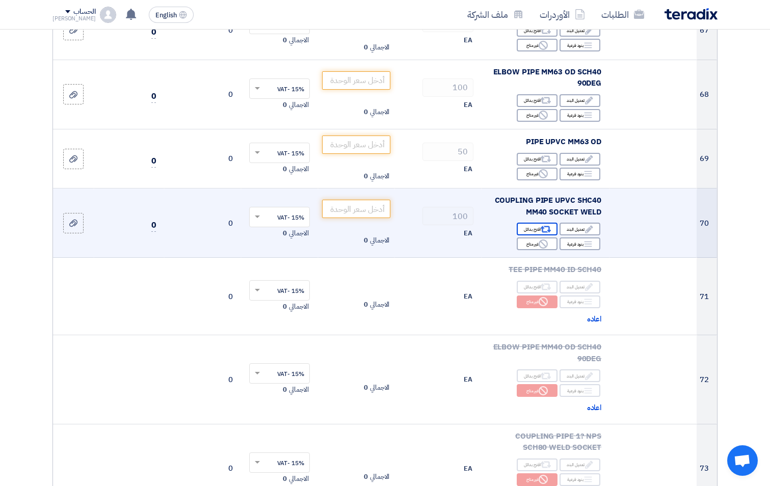
scroll to position [4993, 0]
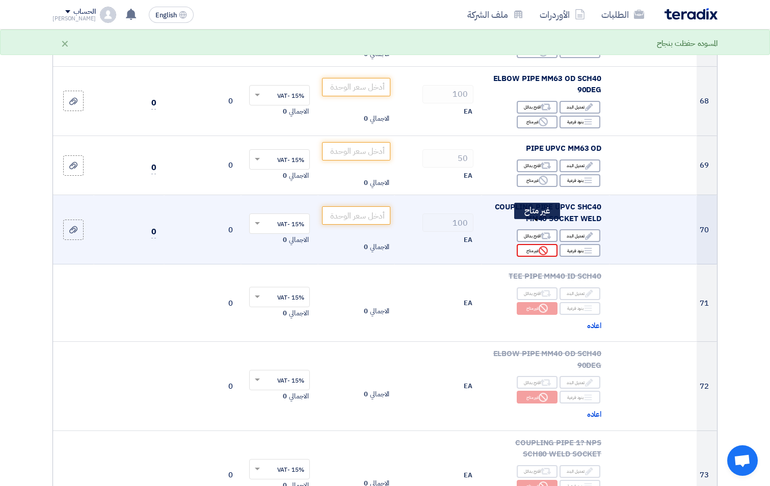
click at [543, 246] on icon "Reject" at bounding box center [543, 250] width 9 height 9
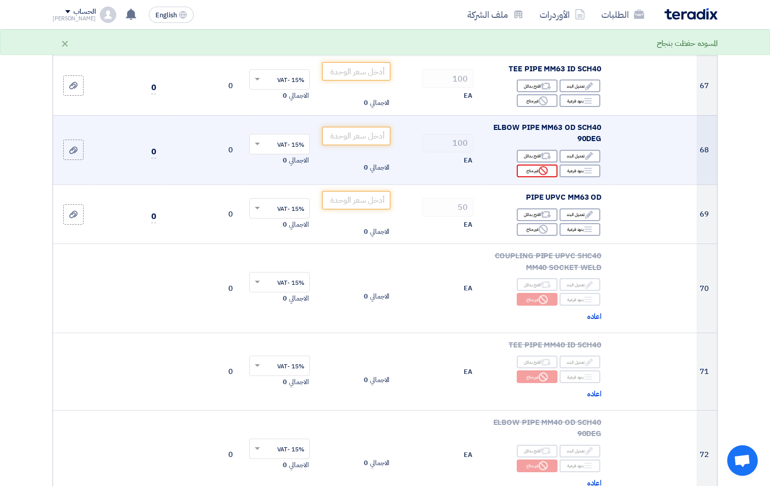
scroll to position [4891, 0]
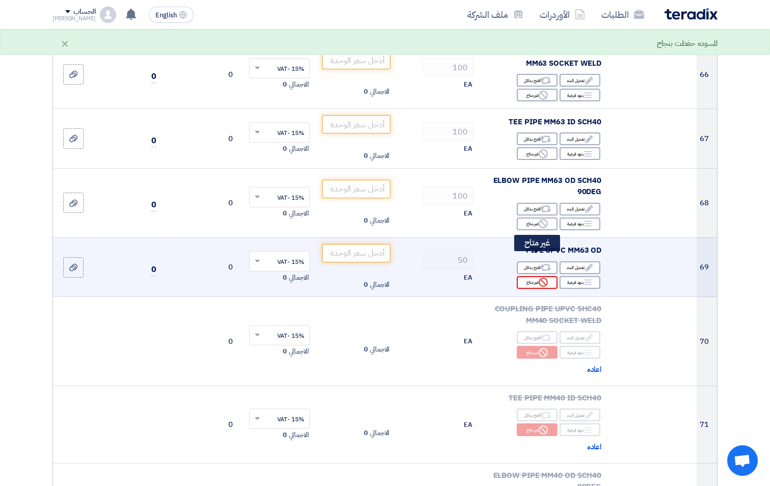
click at [545, 278] on use at bounding box center [543, 282] width 9 height 9
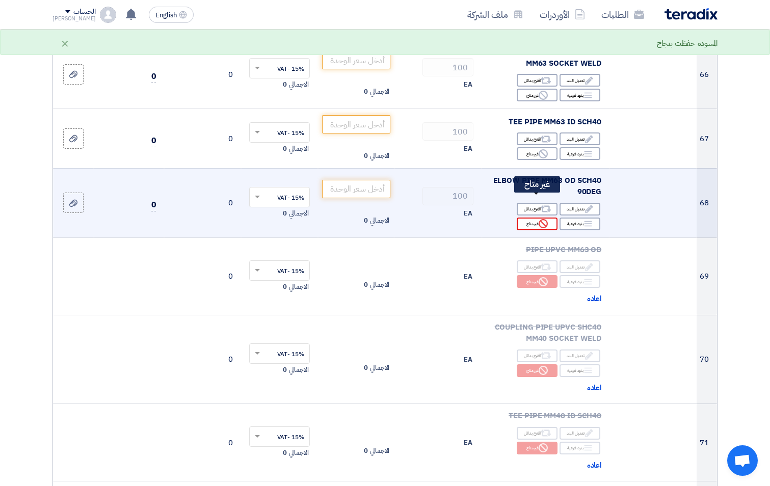
click at [544, 219] on icon "Reject" at bounding box center [543, 223] width 9 height 9
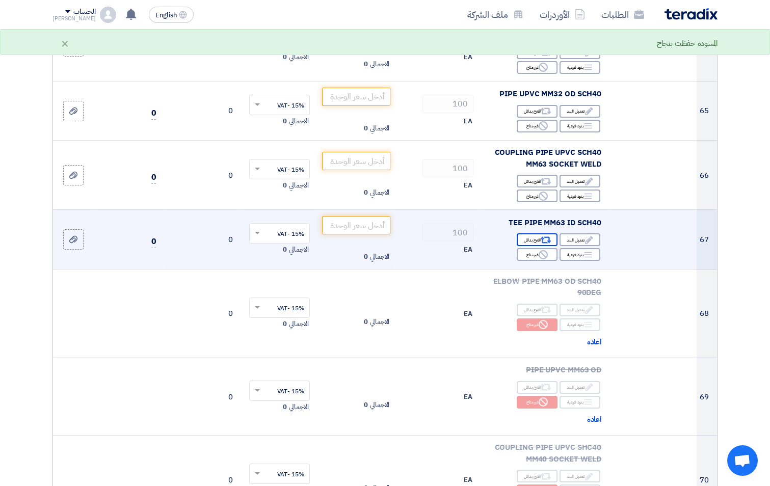
scroll to position [4790, 0]
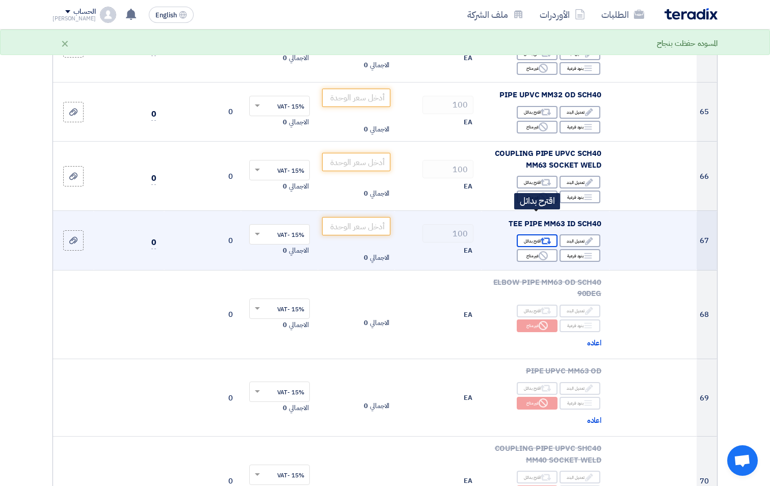
click at [543, 234] on div "Alternative اقترح بدائل" at bounding box center [537, 240] width 41 height 13
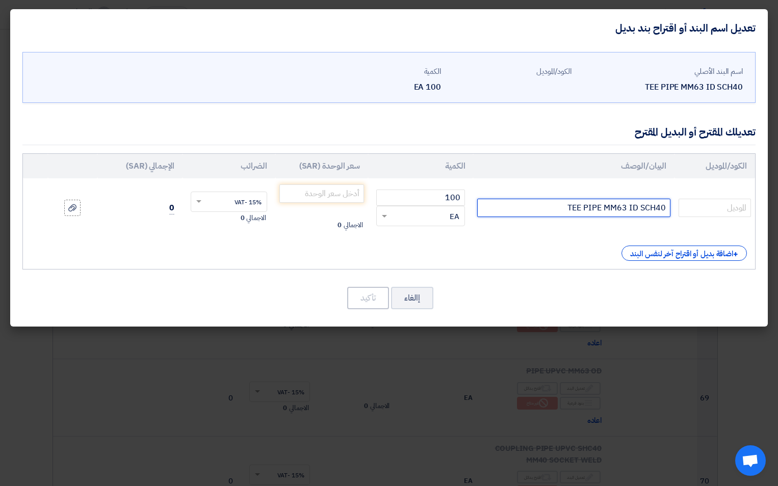
click at [610, 215] on input "TEE PIPE MM63 ID SCH40" at bounding box center [573, 208] width 193 height 18
click at [611, 342] on modal-container "تعديل اسم البند أو اقتراح بند بديل اسم البند الأصلي TEE PIPE MM63 ID SCH40 الكو…" at bounding box center [389, 243] width 778 height 486
click at [393, 290] on button "إالغاء" at bounding box center [412, 298] width 42 height 22
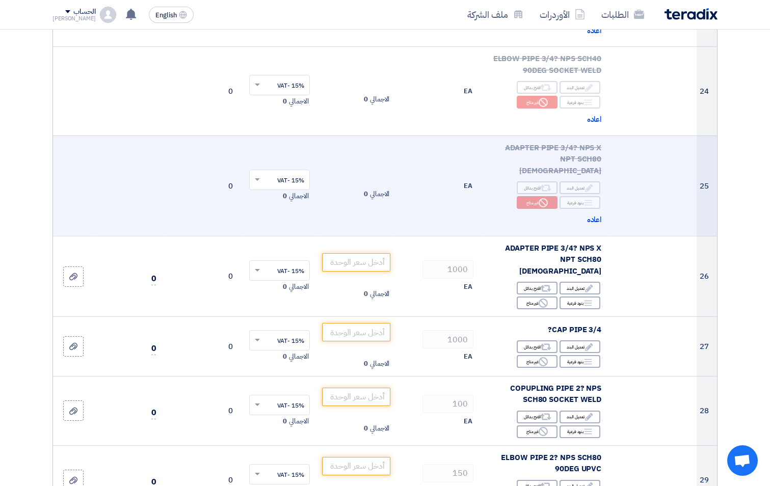
scroll to position [2140, 0]
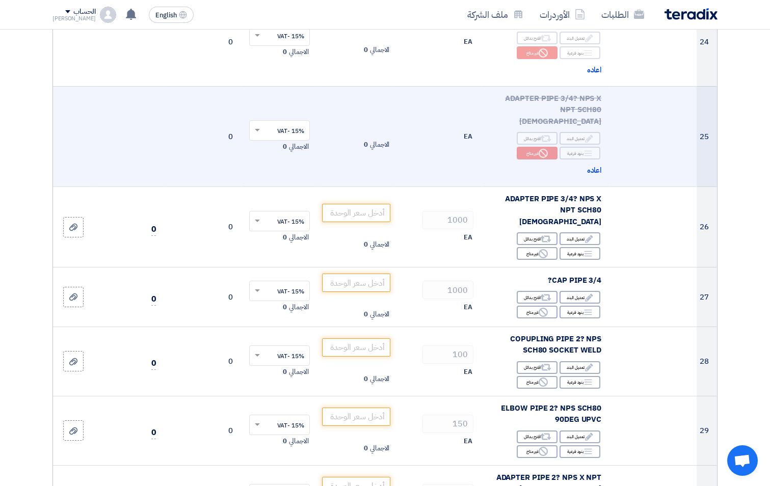
click at [434, 121] on td "EA" at bounding box center [437, 136] width 87 height 100
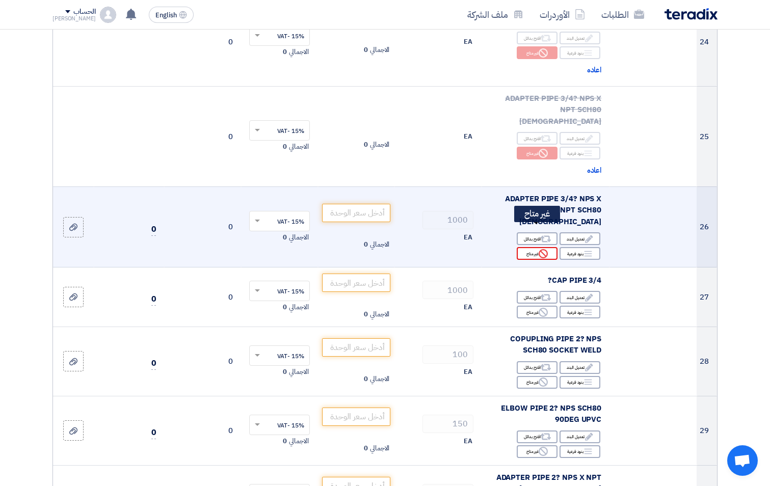
click at [546, 249] on use at bounding box center [543, 253] width 9 height 9
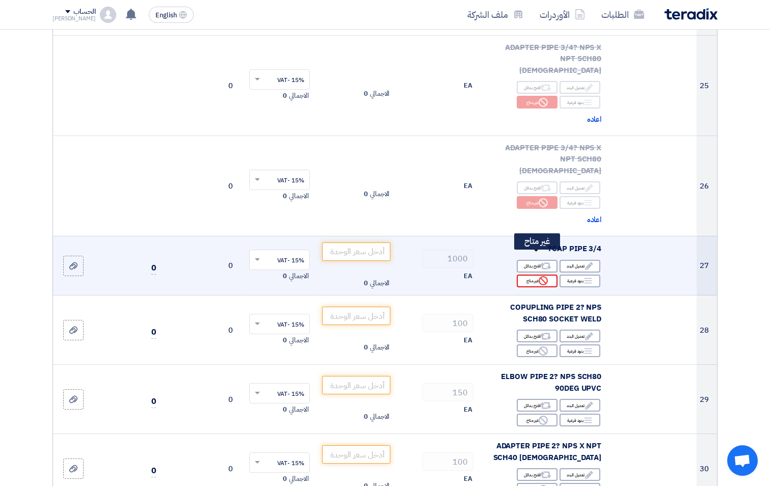
scroll to position [2293, 0]
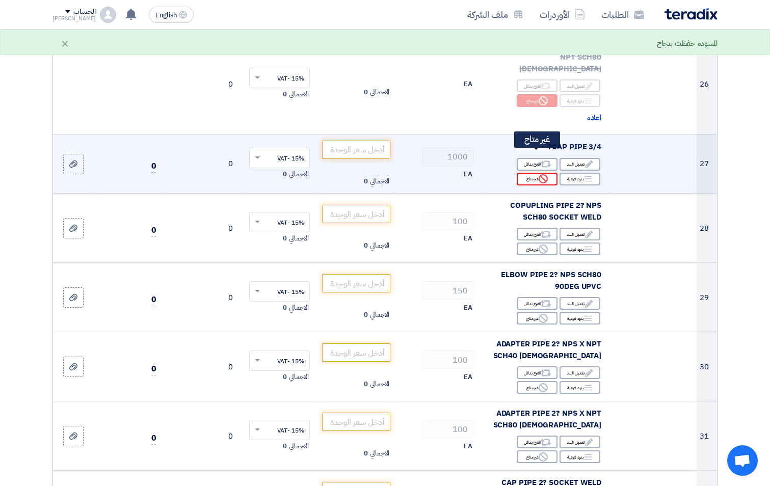
click at [536, 173] on div "Reject غير متاح" at bounding box center [537, 179] width 41 height 13
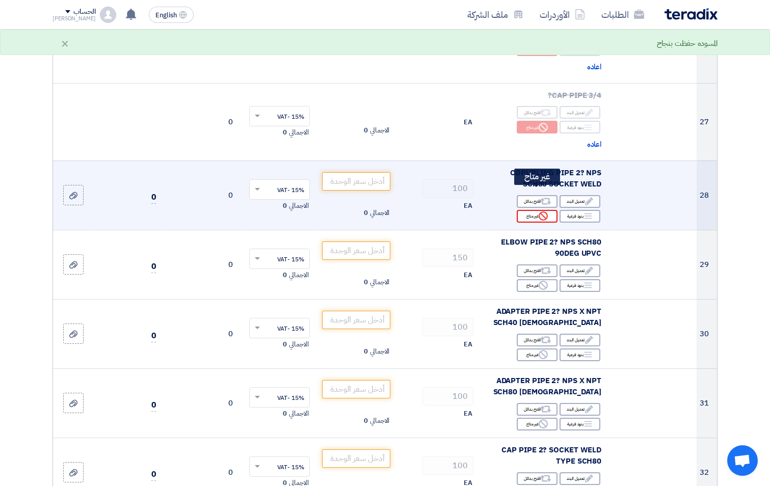
click at [546, 211] on icon "Reject" at bounding box center [543, 215] width 9 height 9
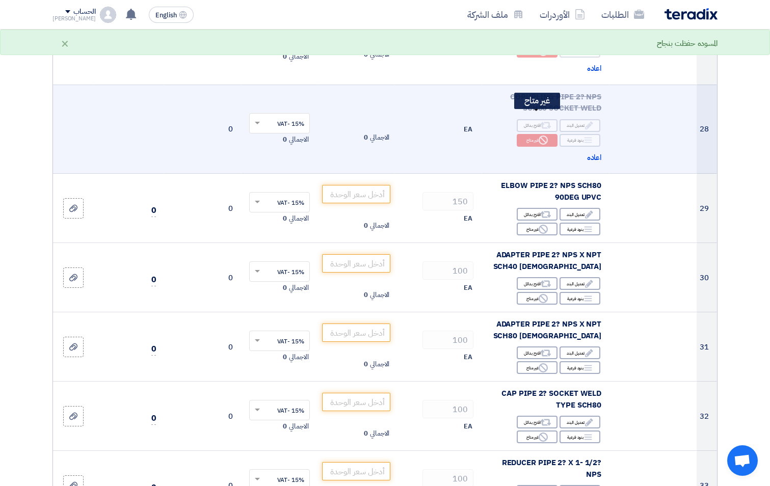
scroll to position [2497, 0]
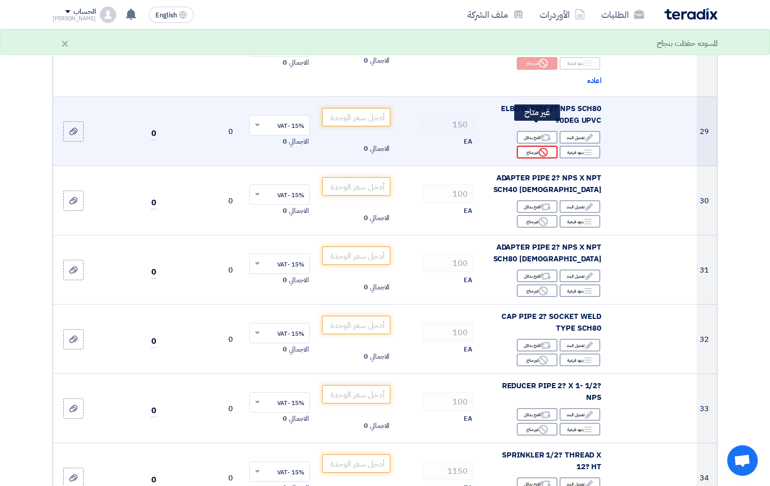
click at [549, 146] on div "Reject غير متاح" at bounding box center [537, 152] width 41 height 13
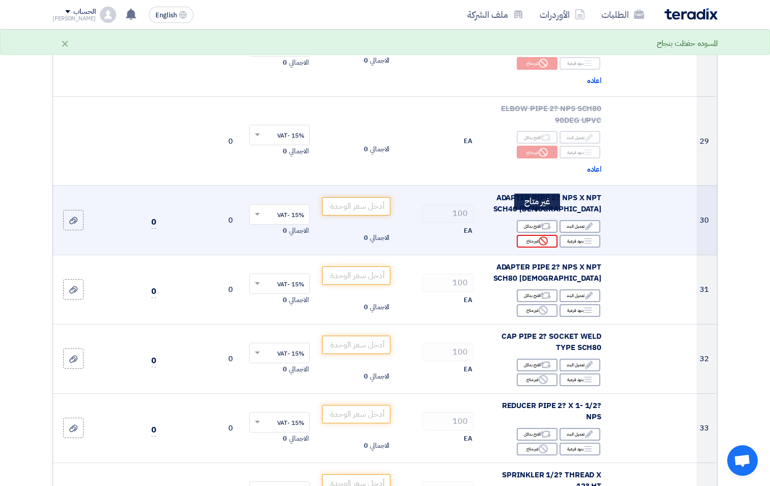
click at [535, 235] on div "Reject غير متاح" at bounding box center [537, 241] width 41 height 13
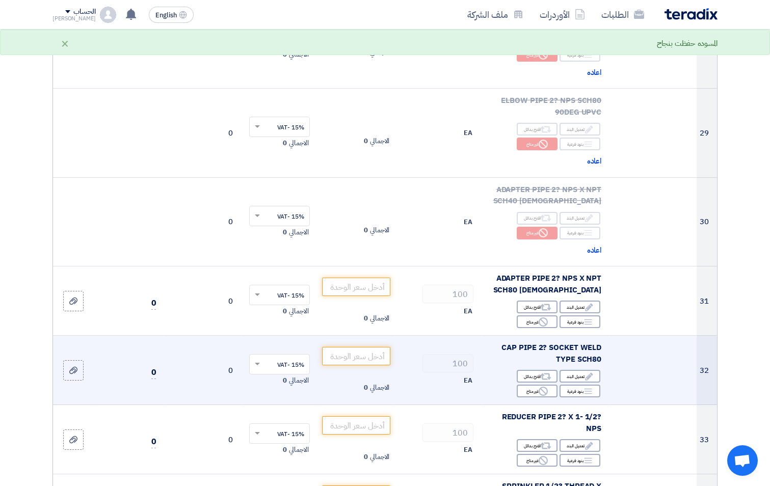
scroll to position [2650, 0]
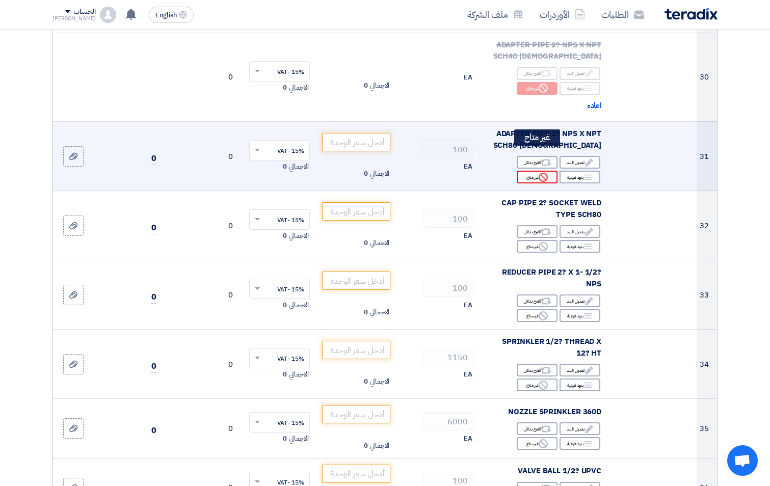
click at [537, 171] on div "Reject غير متاح" at bounding box center [537, 177] width 41 height 13
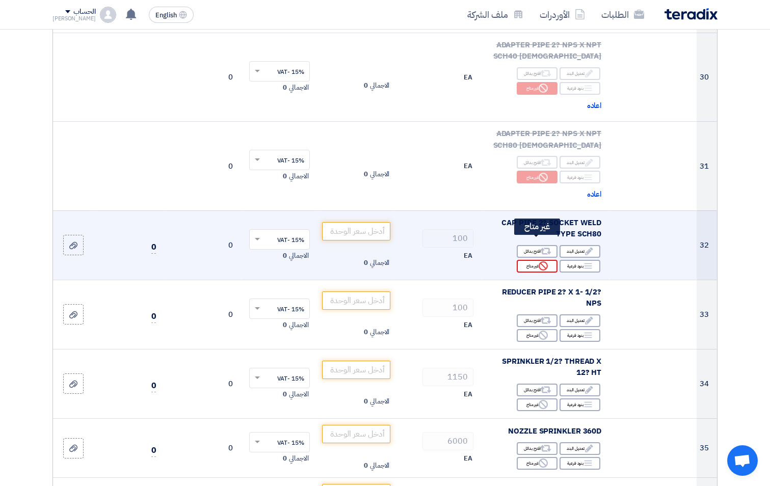
click at [545, 260] on div "Reject غير متاح" at bounding box center [537, 266] width 41 height 13
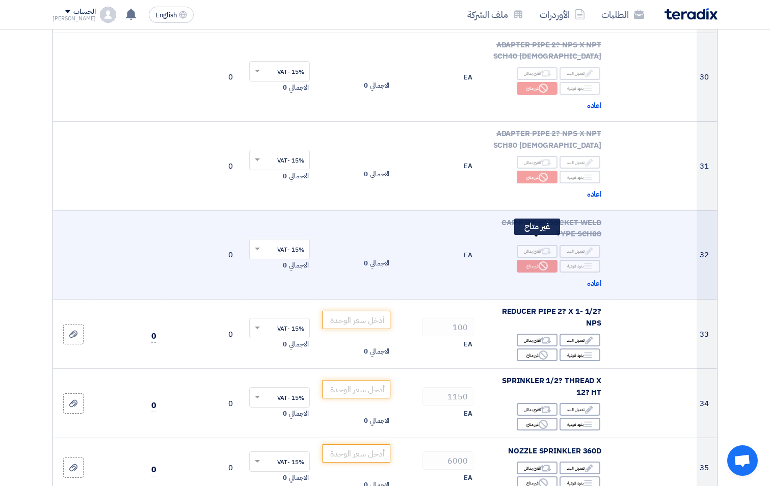
scroll to position [2802, 0]
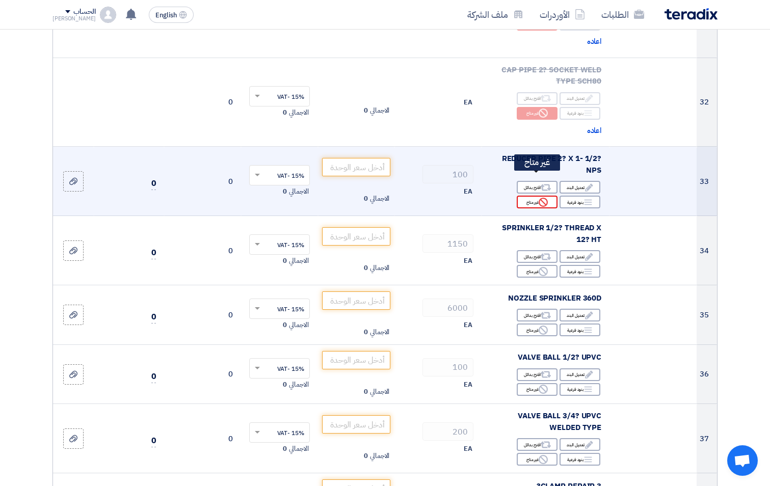
click at [543, 196] on div "Reject غير متاح" at bounding box center [537, 202] width 41 height 13
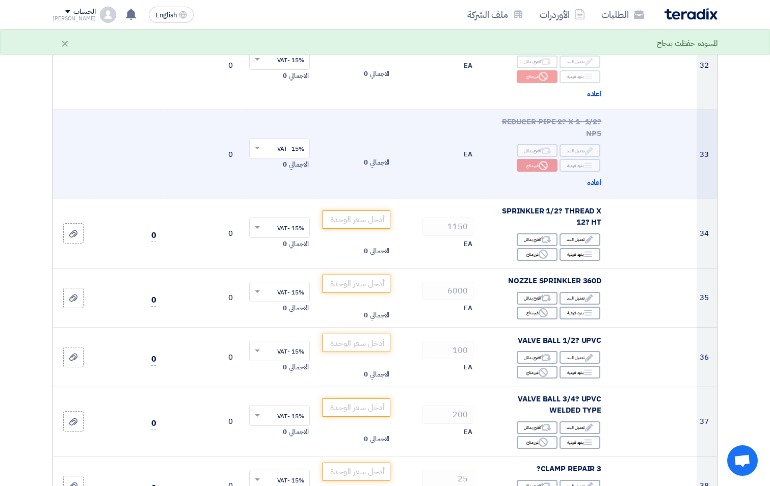
scroll to position [2955, 0]
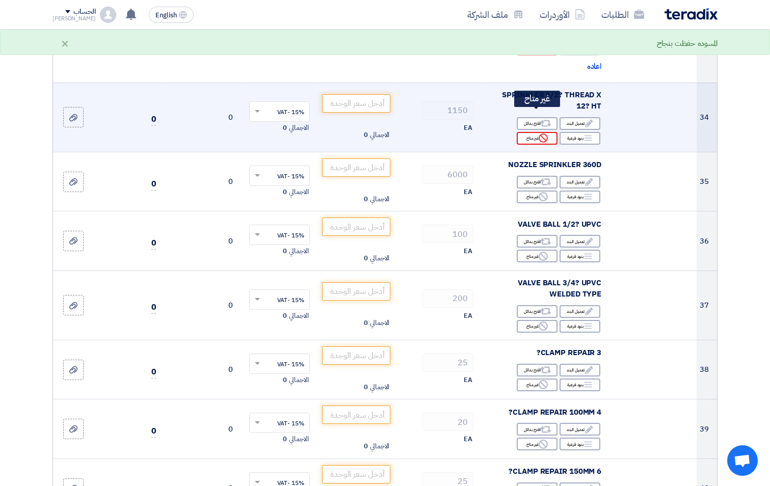
click at [542, 133] on icon "Reject" at bounding box center [543, 137] width 9 height 9
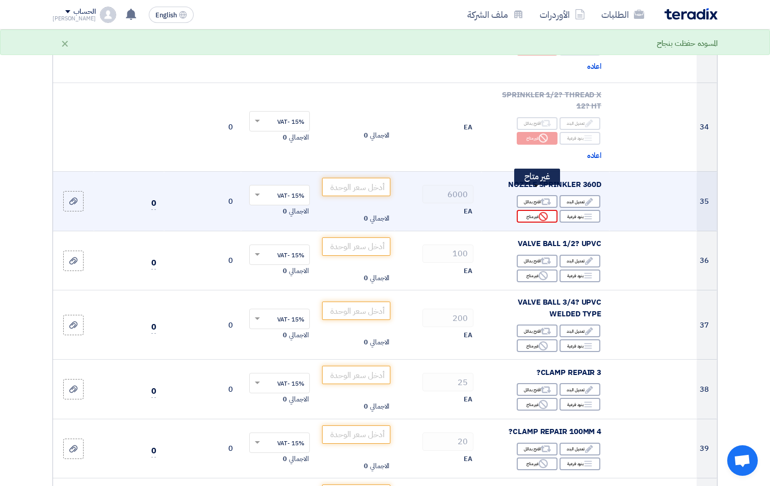
click at [546, 212] on icon "Reject" at bounding box center [543, 216] width 9 height 9
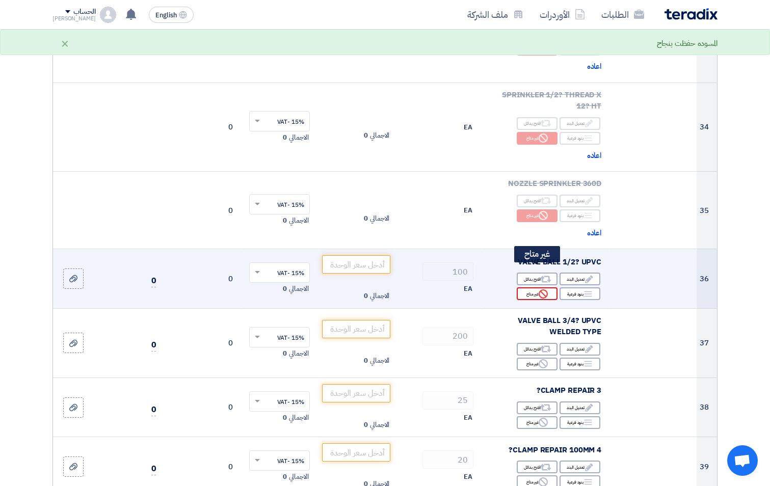
click at [541, 289] on use at bounding box center [543, 293] width 9 height 9
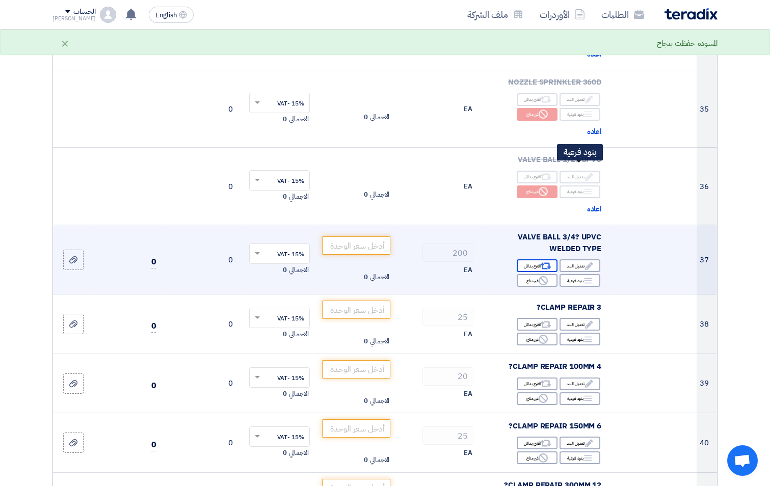
scroll to position [3057, 0]
click at [544, 276] on icon "Reject" at bounding box center [543, 280] width 9 height 9
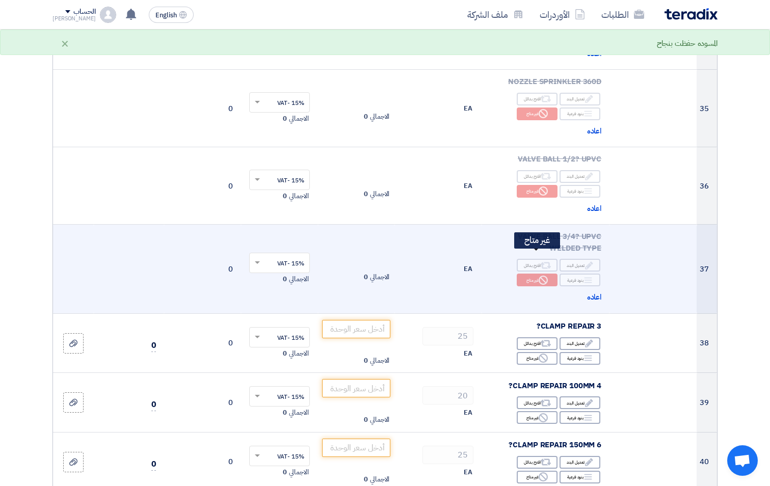
scroll to position [3159, 0]
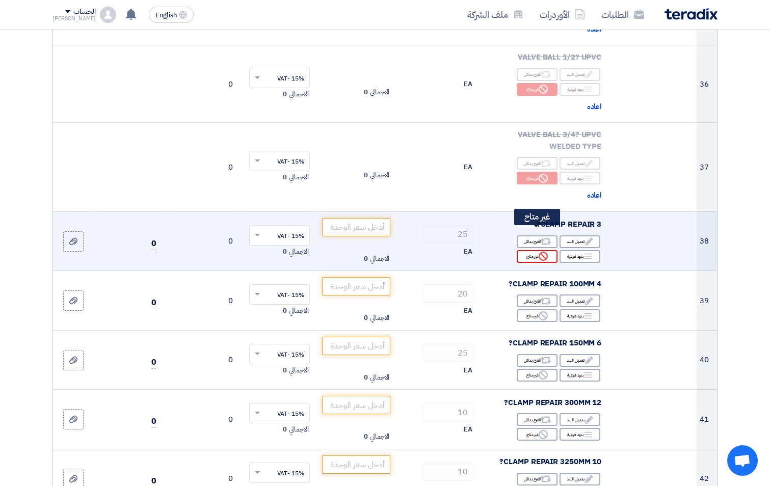
click at [547, 252] on icon "Reject" at bounding box center [543, 256] width 9 height 9
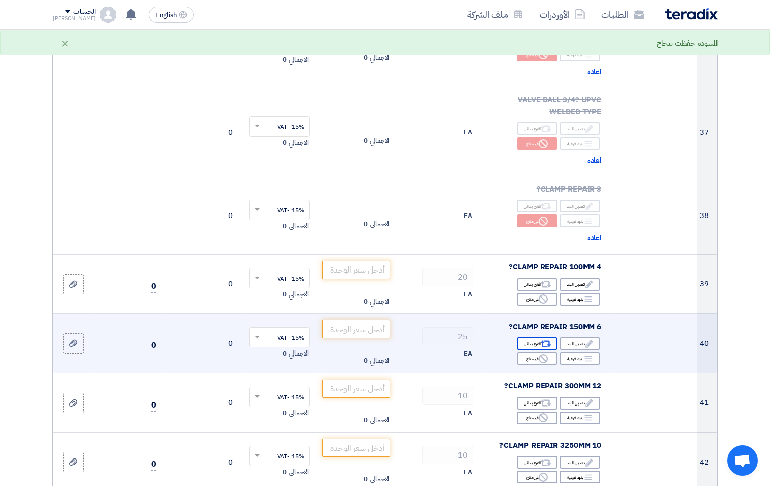
scroll to position [3261, 0]
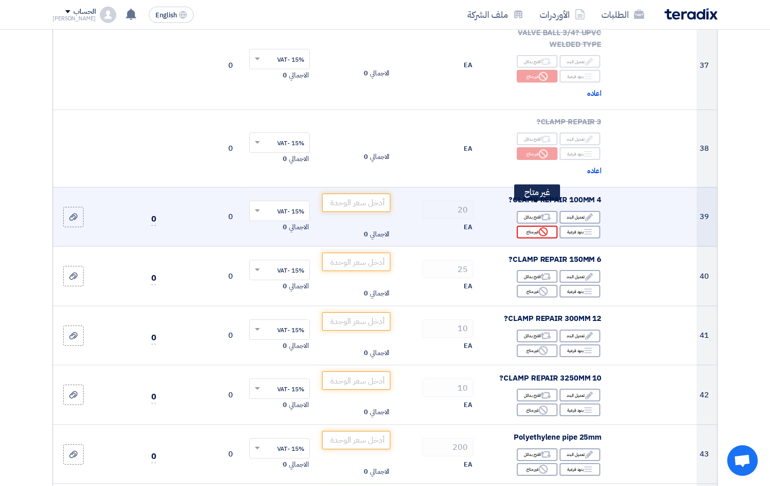
click at [544, 227] on icon "Reject" at bounding box center [543, 231] width 9 height 9
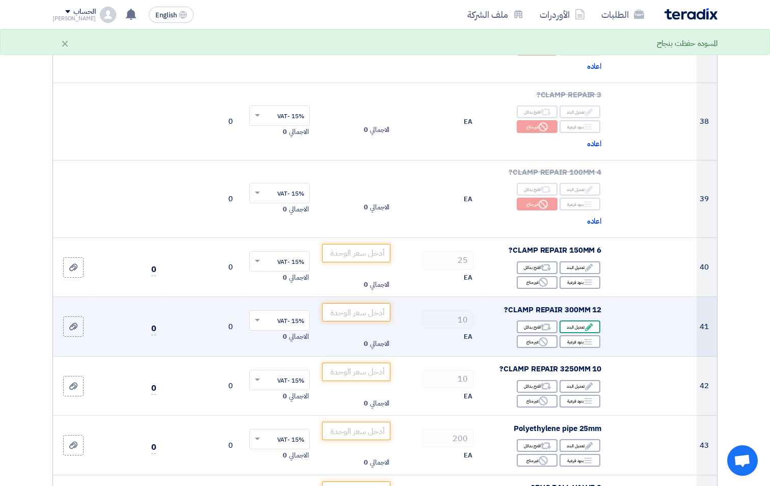
scroll to position [3363, 0]
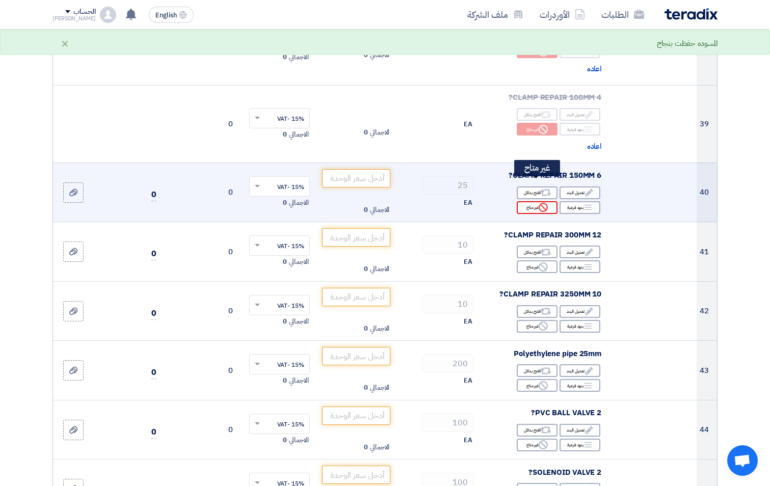
click at [545, 203] on use at bounding box center [543, 207] width 9 height 9
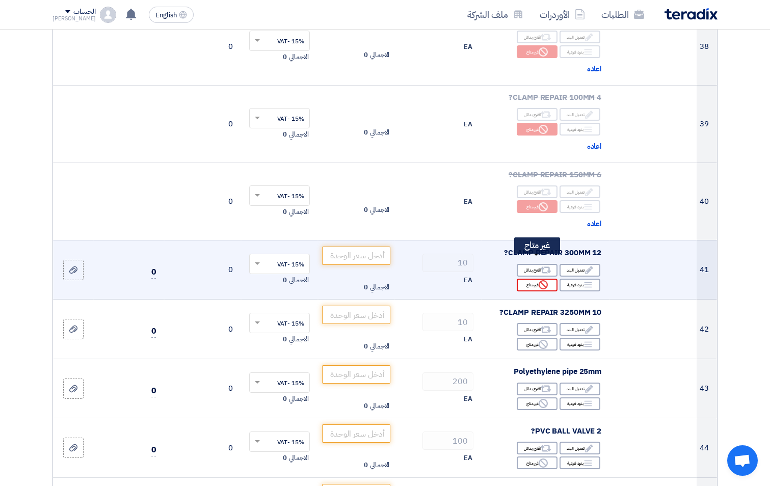
click at [542, 280] on use at bounding box center [543, 284] width 9 height 9
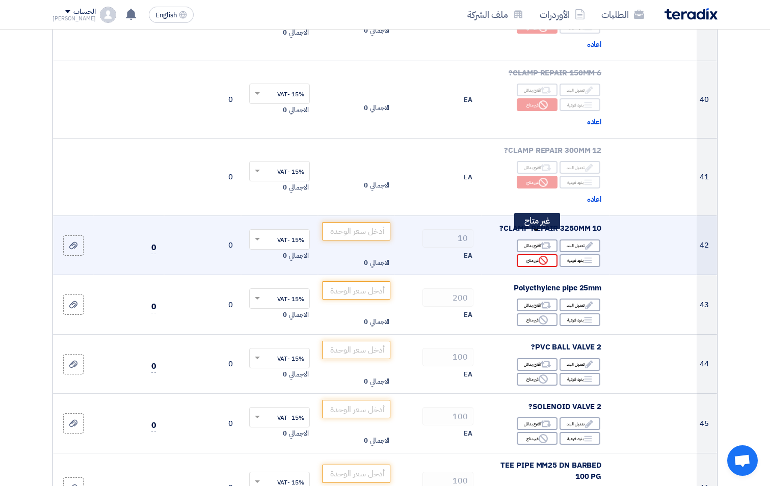
click at [548, 256] on use at bounding box center [543, 260] width 9 height 9
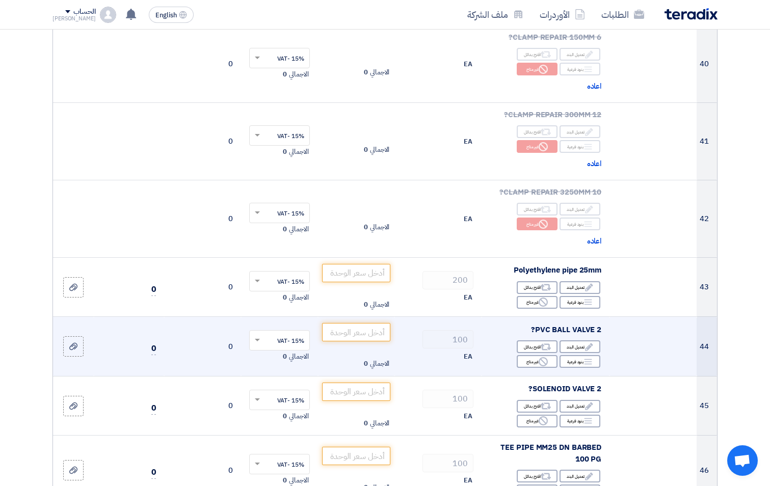
scroll to position [3567, 0]
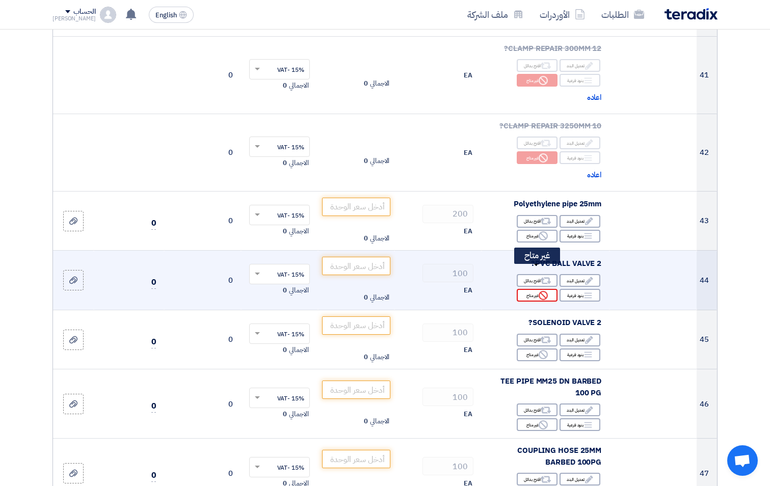
click at [539, 291] on icon "Reject" at bounding box center [543, 295] width 9 height 9
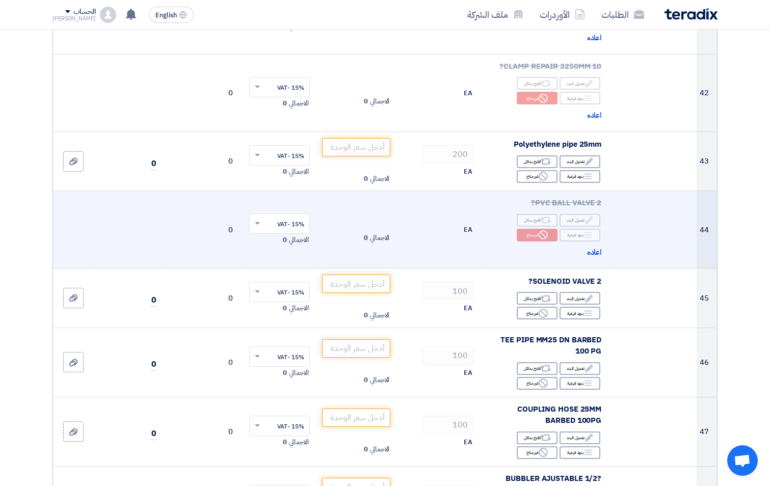
scroll to position [3669, 0]
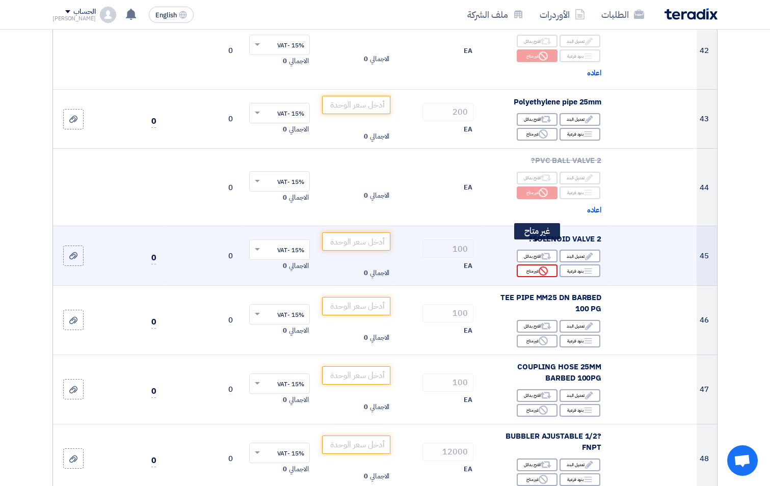
click at [545, 266] on use at bounding box center [543, 270] width 9 height 9
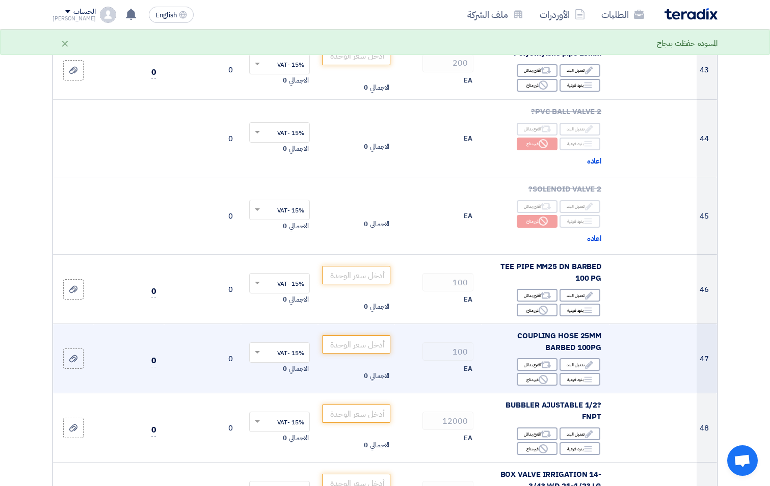
scroll to position [3770, 0]
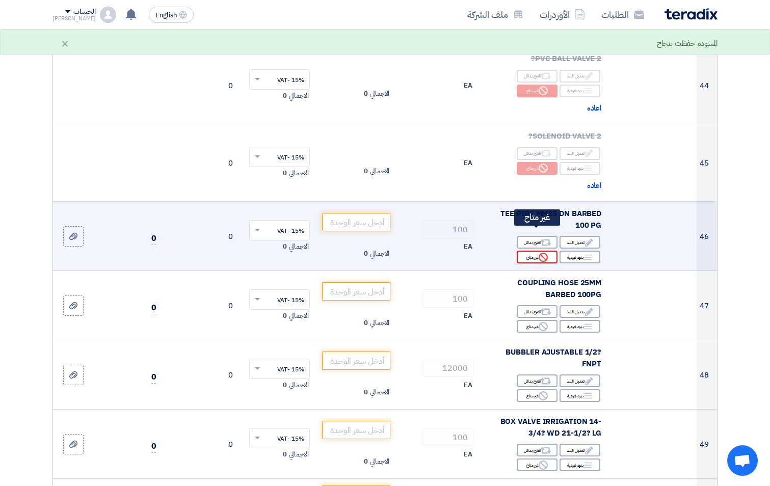
click at [541, 253] on icon "Reject" at bounding box center [543, 257] width 9 height 9
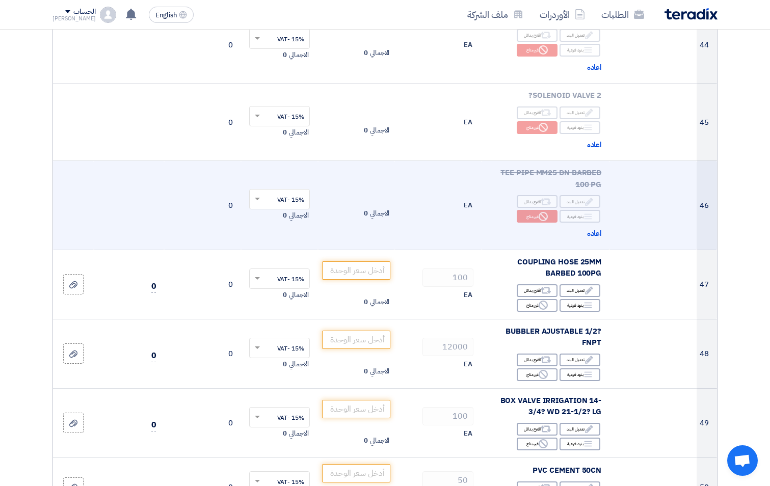
scroll to position [3872, 0]
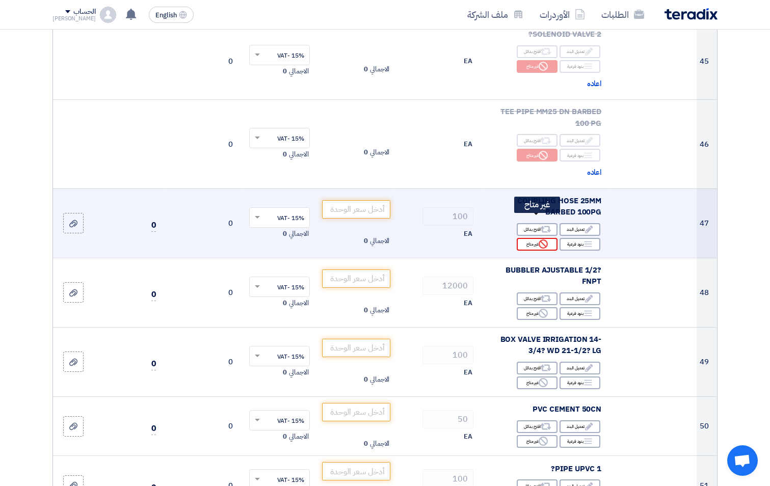
click at [544, 238] on div "Reject غير متاح" at bounding box center [537, 244] width 41 height 13
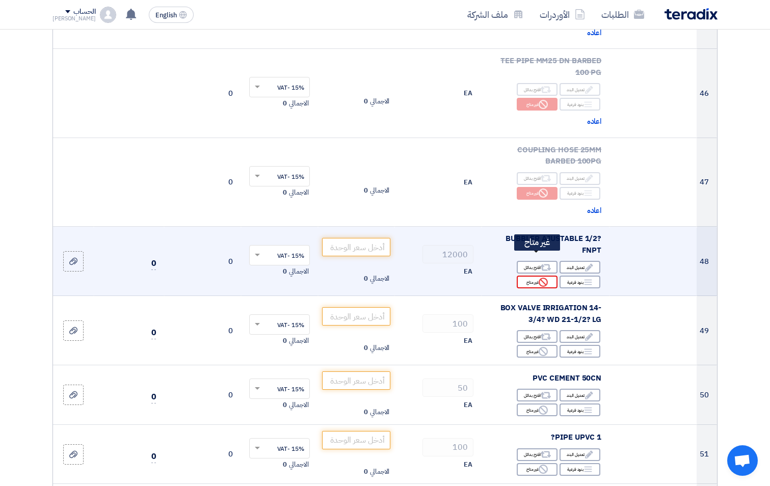
click at [547, 278] on use at bounding box center [543, 282] width 9 height 9
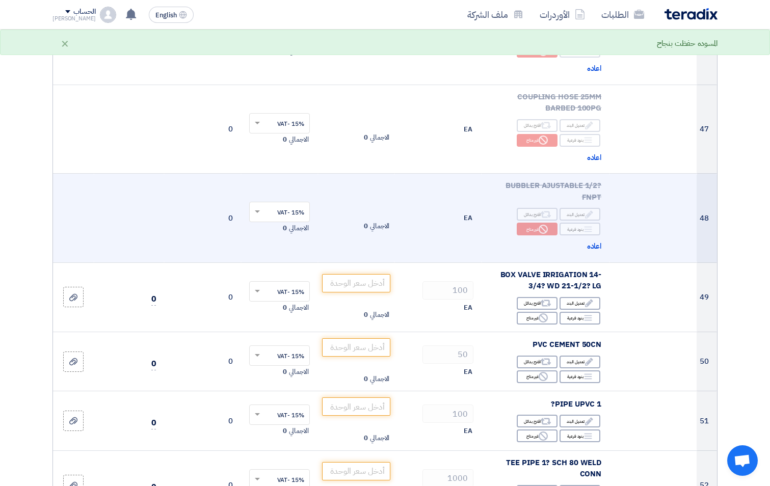
scroll to position [4025, 0]
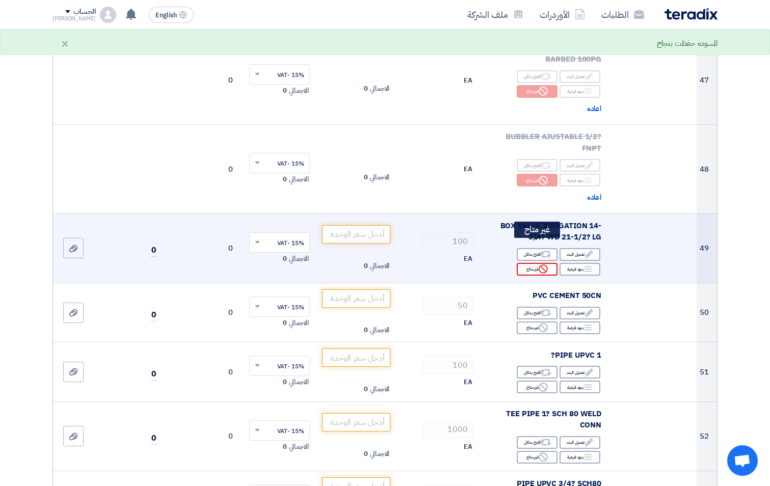
click at [548, 264] on icon "Reject" at bounding box center [543, 268] width 9 height 9
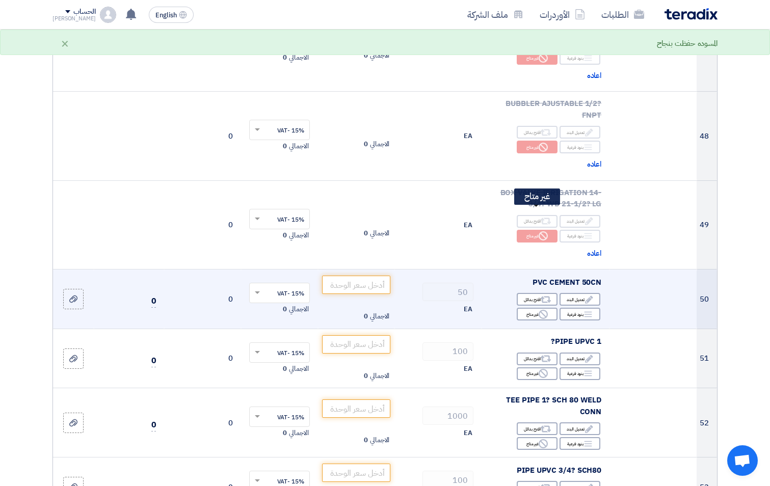
scroll to position [4076, 0]
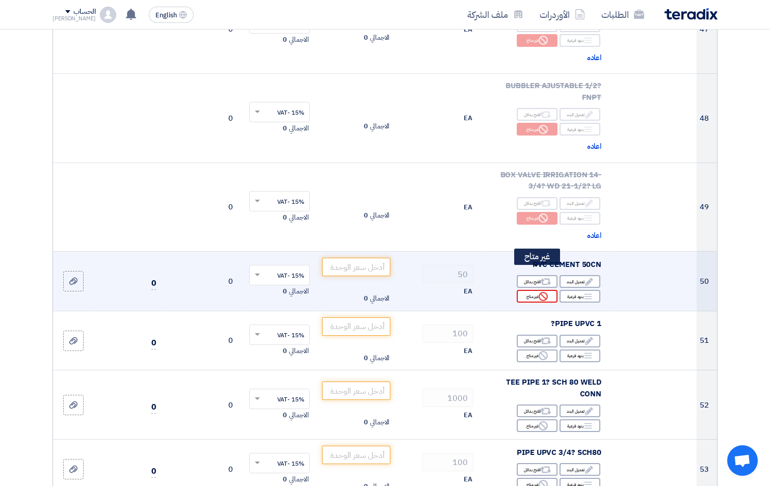
click at [545, 292] on icon "Reject" at bounding box center [543, 296] width 9 height 9
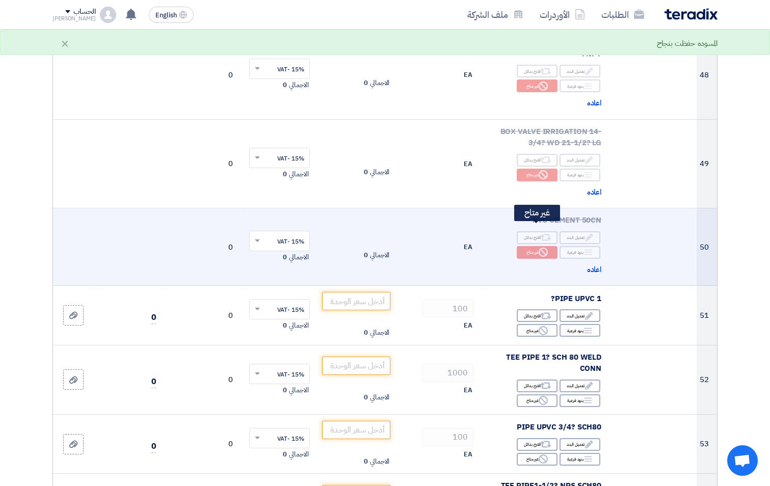
scroll to position [4229, 0]
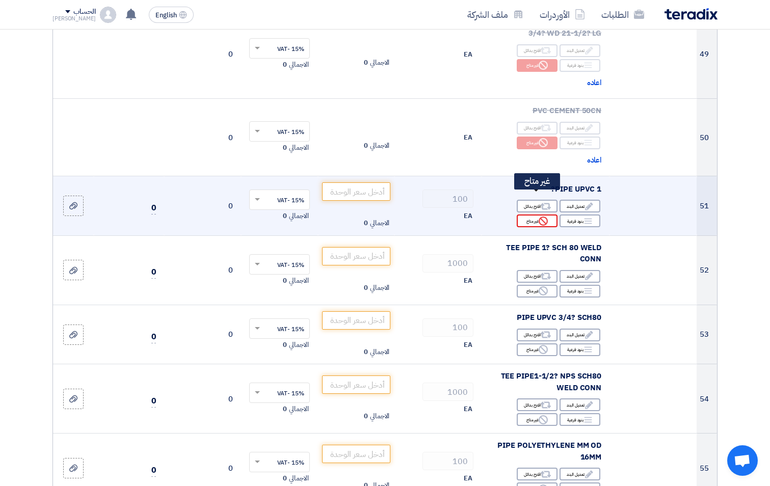
click at [546, 215] on div "Reject غير متاح" at bounding box center [537, 221] width 41 height 13
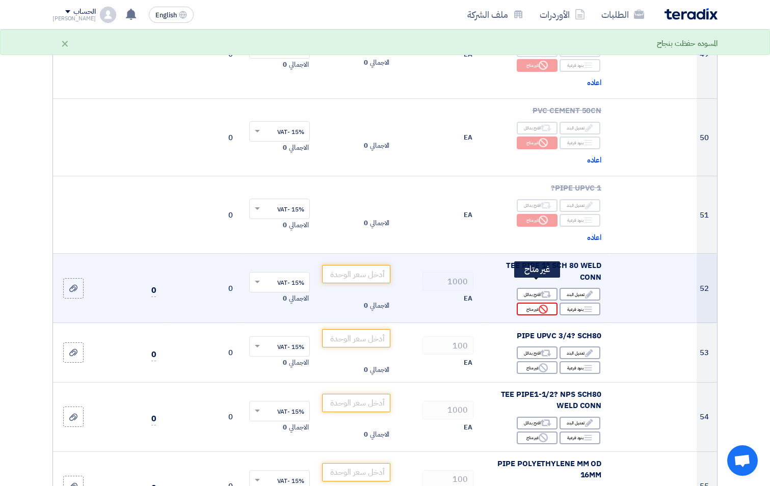
click at [546, 303] on div "Reject غير متاح" at bounding box center [537, 309] width 41 height 13
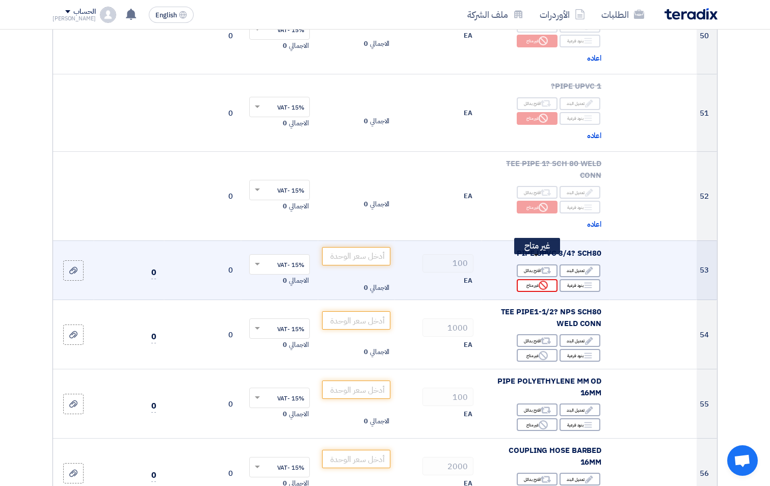
click at [547, 281] on icon "Reject" at bounding box center [543, 285] width 9 height 9
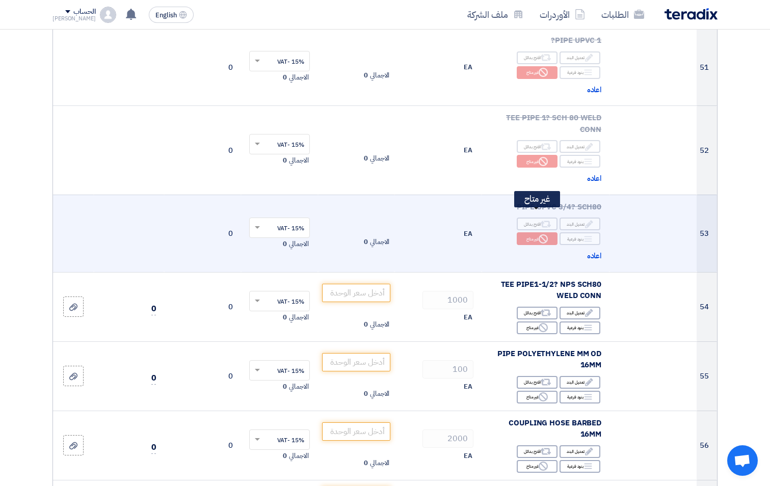
scroll to position [4433, 0]
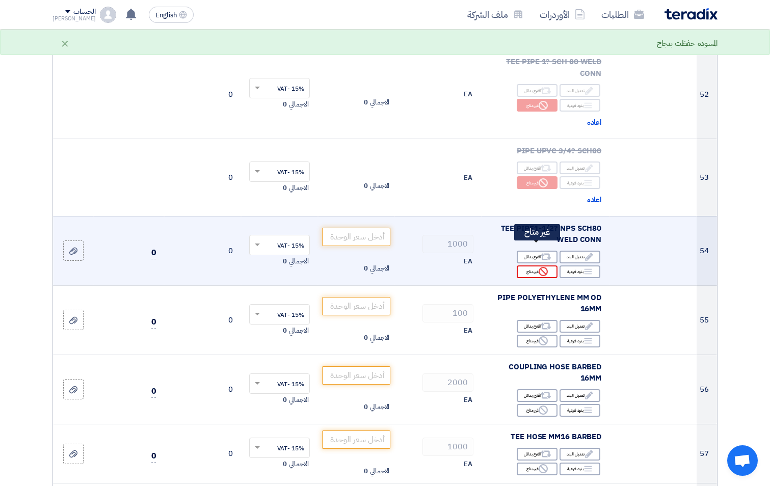
click at [545, 267] on icon "Reject" at bounding box center [543, 271] width 9 height 9
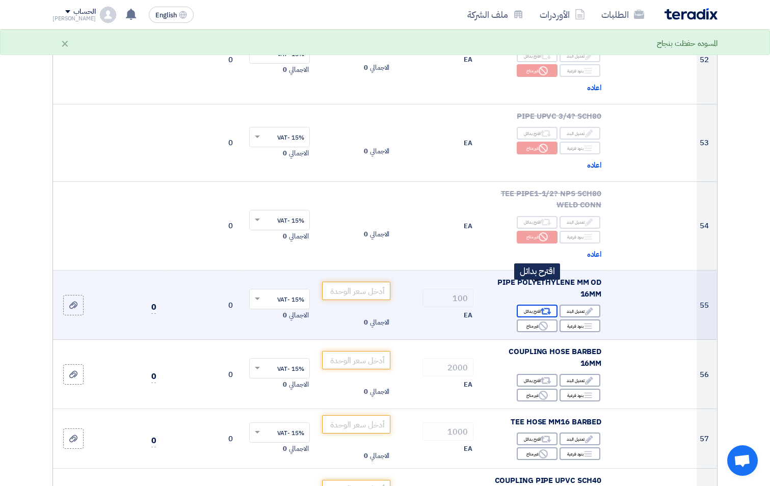
scroll to position [4484, 0]
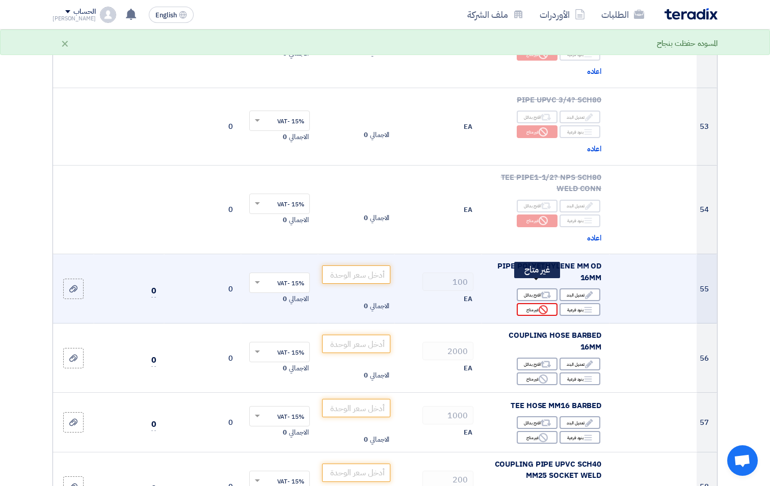
click at [531, 303] on div "Reject غير متاح" at bounding box center [537, 309] width 41 height 13
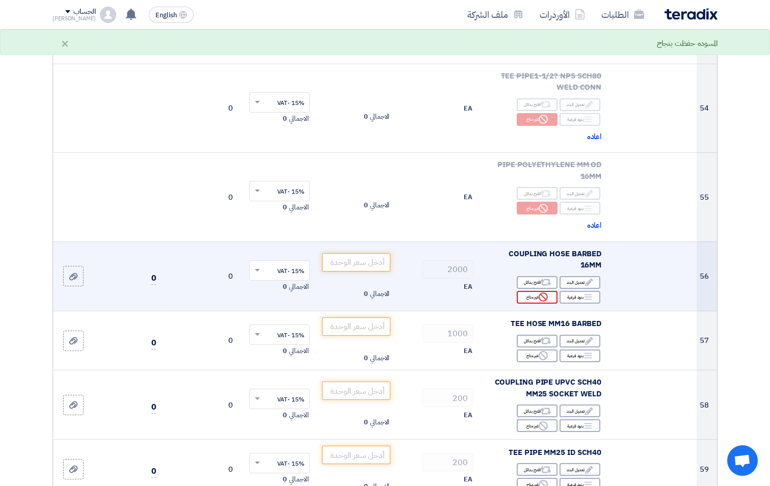
scroll to position [4586, 0]
click at [542, 292] on icon "Reject" at bounding box center [543, 296] width 9 height 9
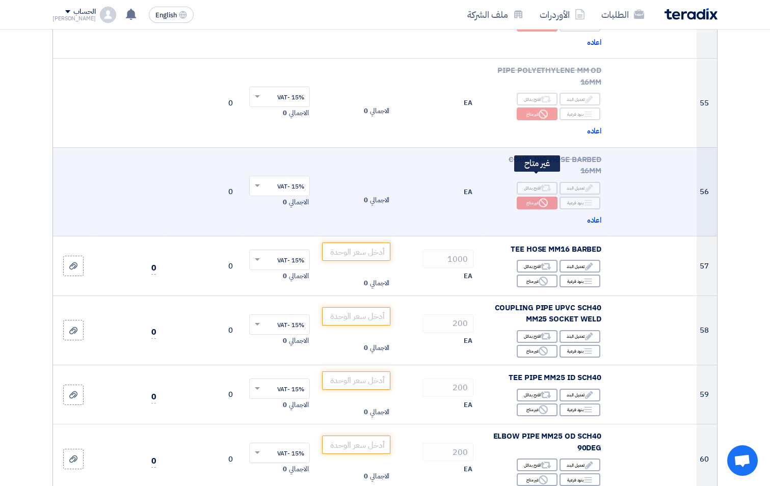
scroll to position [4688, 0]
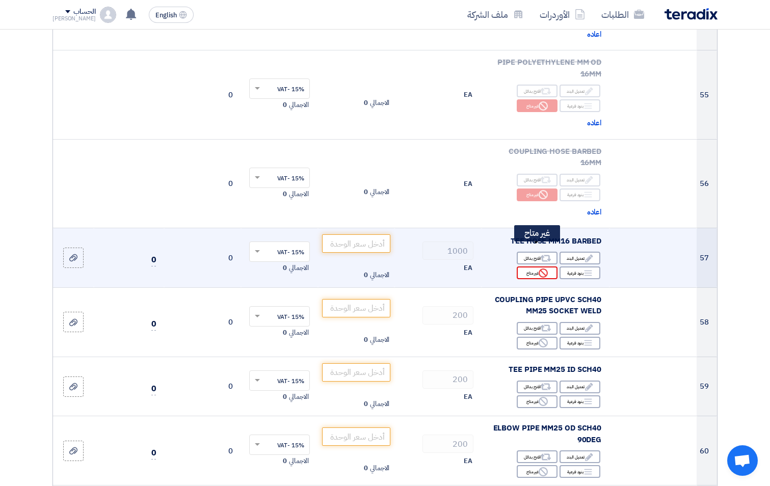
click at [546, 269] on icon "Reject" at bounding box center [543, 273] width 9 height 9
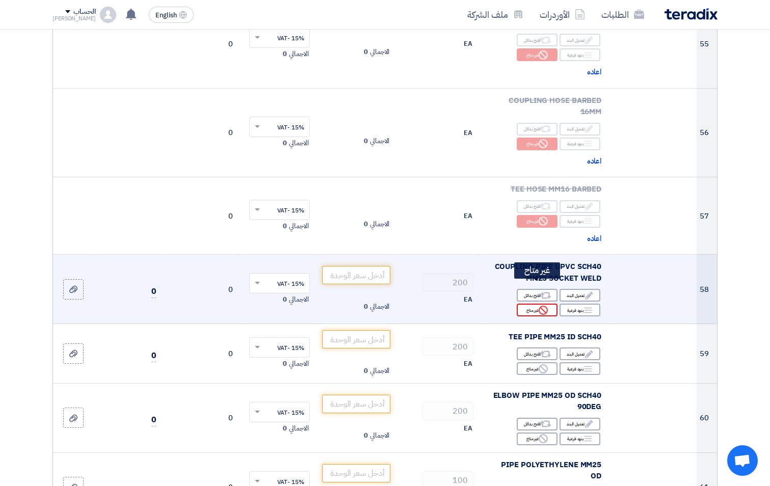
click at [539, 306] on icon "Reject" at bounding box center [543, 310] width 9 height 9
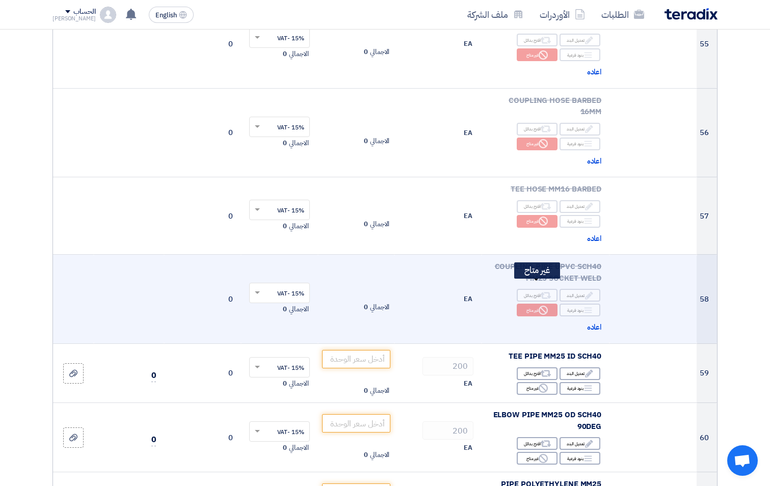
scroll to position [4840, 0]
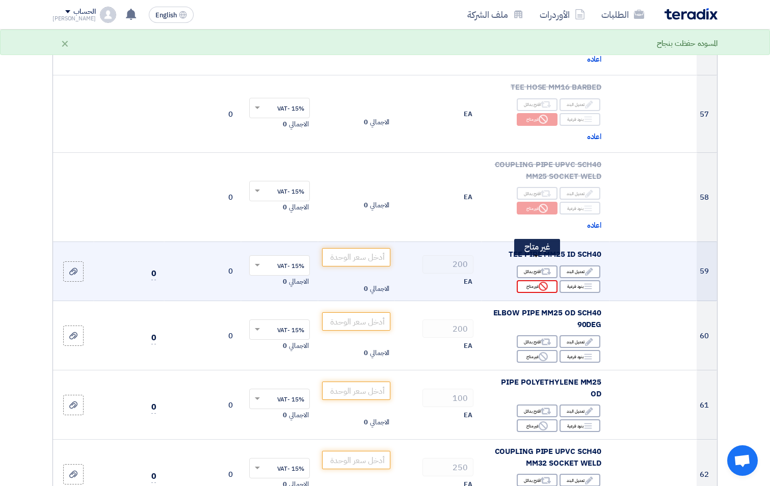
click at [545, 282] on use at bounding box center [543, 286] width 9 height 9
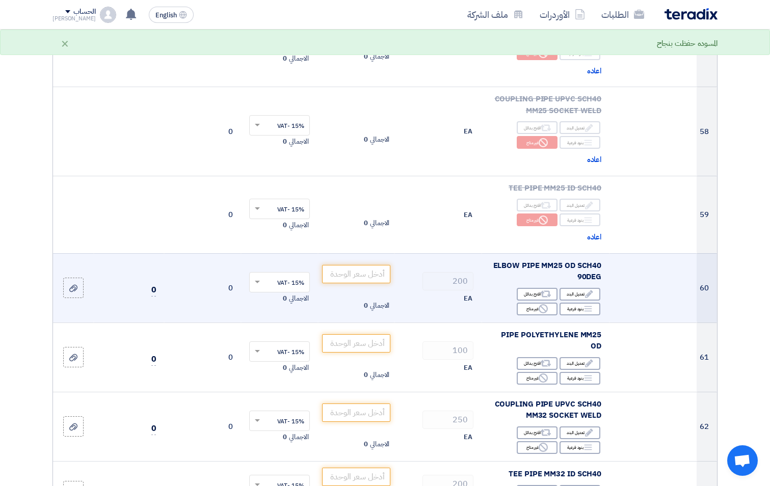
scroll to position [4993, 0]
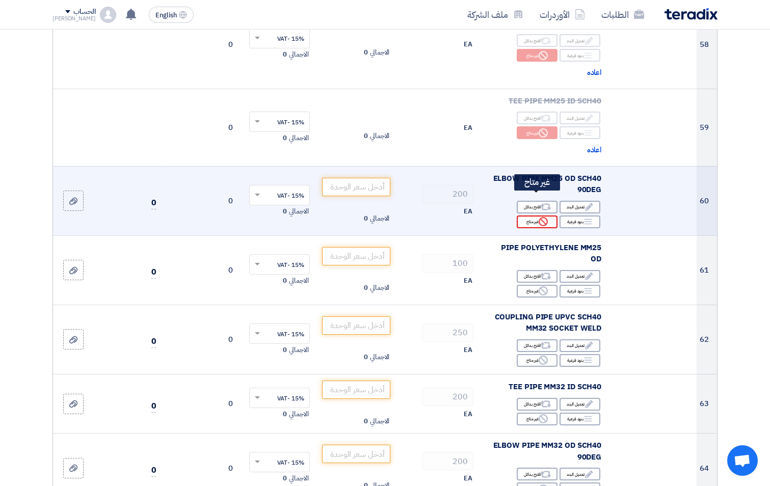
click at [536, 216] on div "Reject غير متاح" at bounding box center [537, 222] width 41 height 13
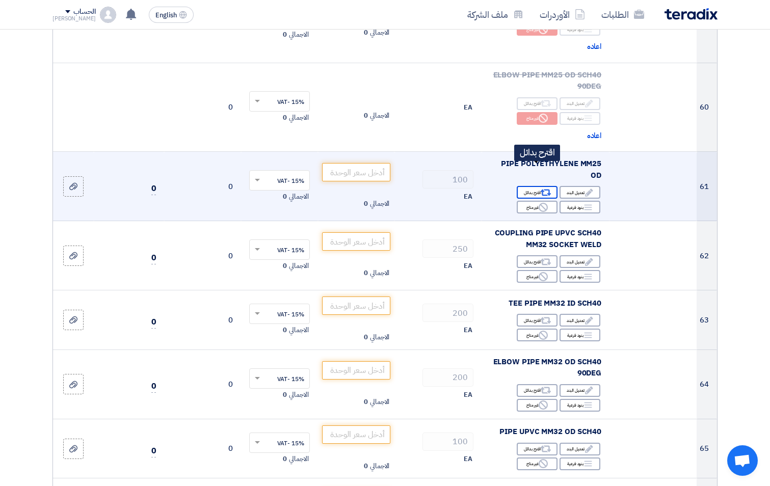
scroll to position [5146, 0]
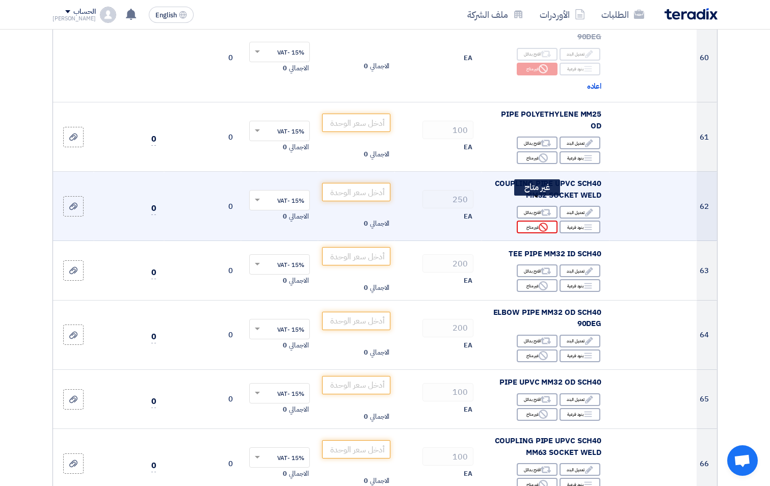
click at [536, 221] on div "Reject غير متاح" at bounding box center [537, 227] width 41 height 13
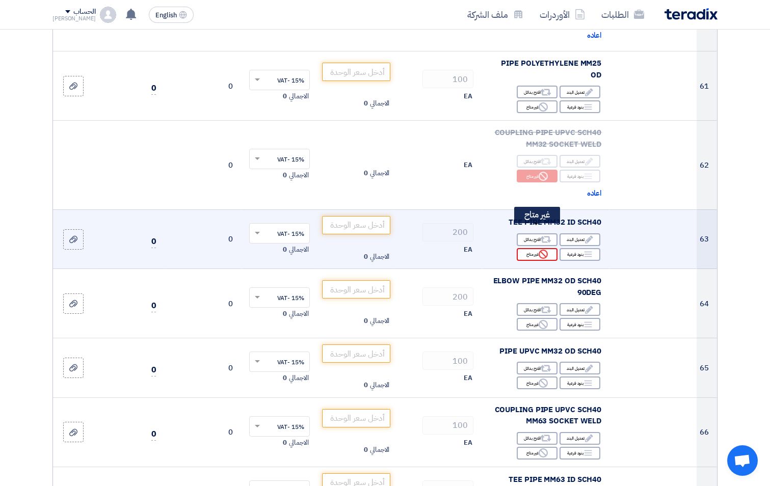
click at [538, 248] on div "Reject غير متاح" at bounding box center [537, 254] width 41 height 13
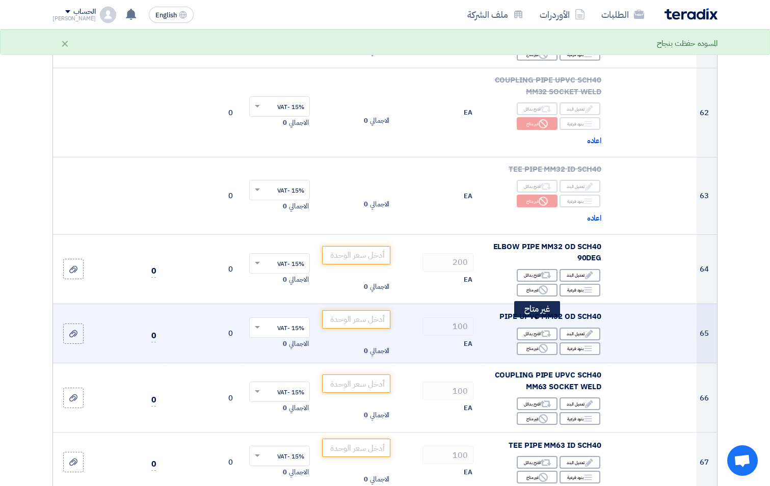
scroll to position [5299, 0]
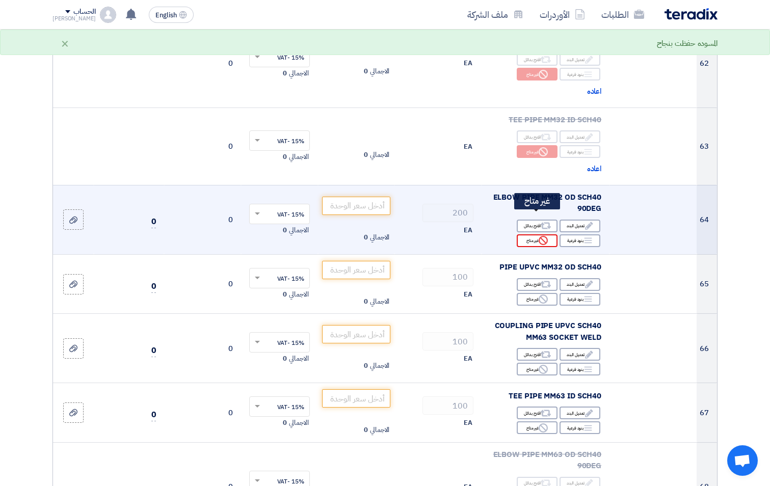
click at [545, 236] on use at bounding box center [543, 240] width 9 height 9
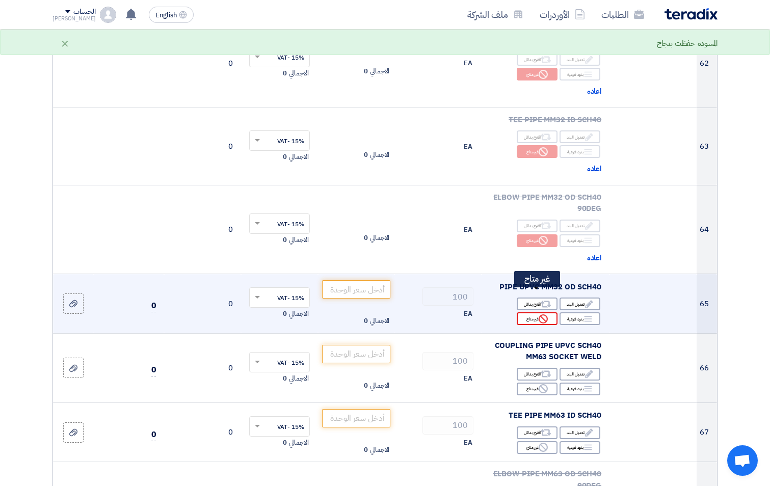
click at [534, 312] on div "Reject غير متاح" at bounding box center [537, 318] width 41 height 13
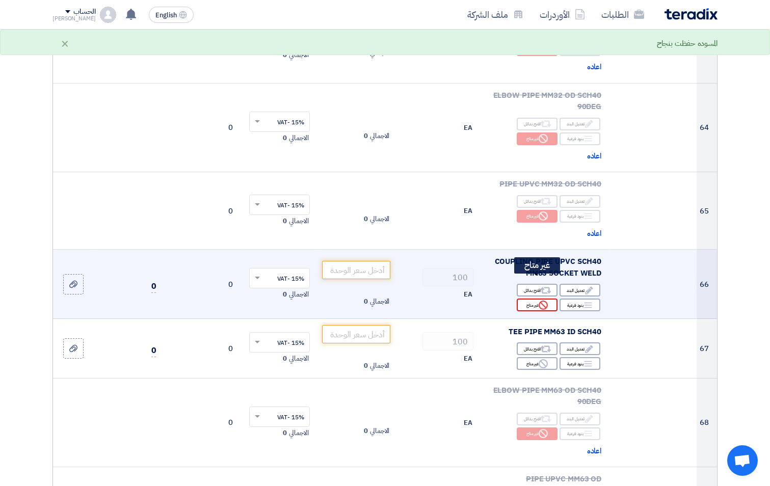
click at [540, 301] on use at bounding box center [543, 305] width 9 height 9
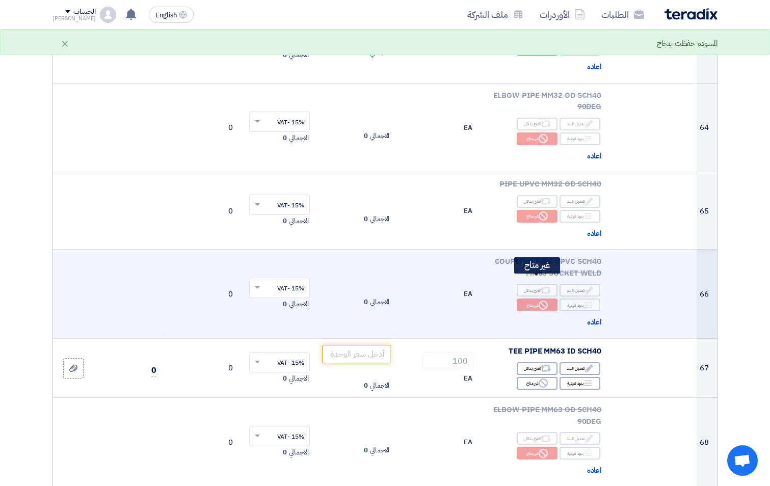
scroll to position [5554, 0]
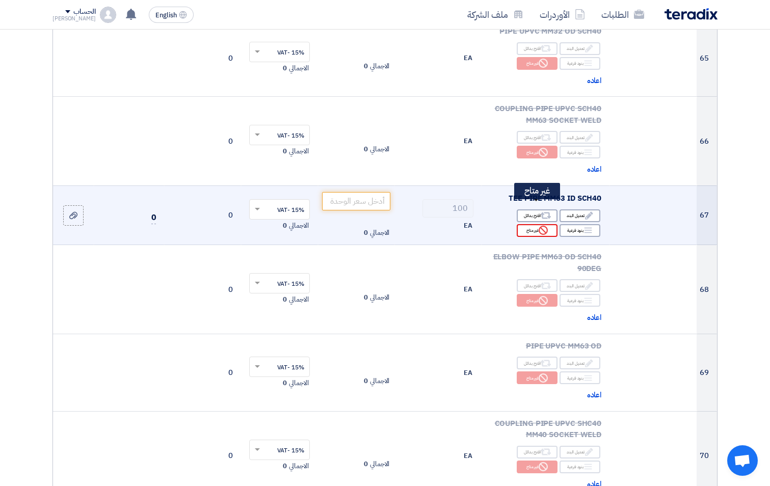
click at [546, 226] on icon "Reject" at bounding box center [543, 230] width 9 height 9
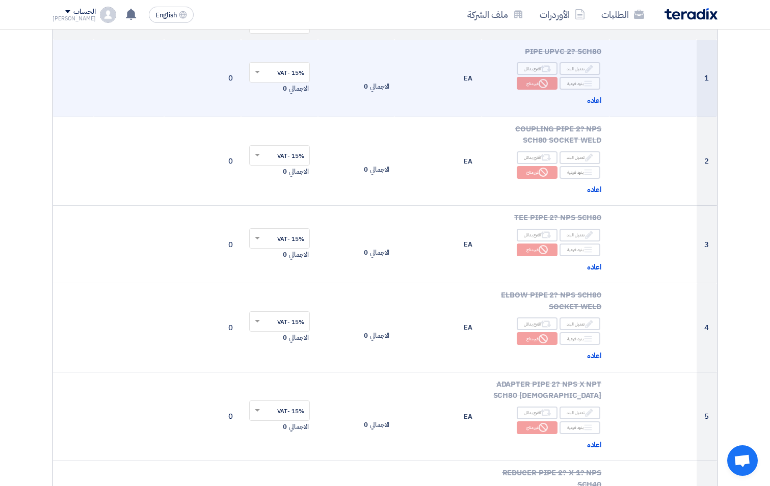
scroll to position [0, 0]
